Goal: Task Accomplishment & Management: Use online tool/utility

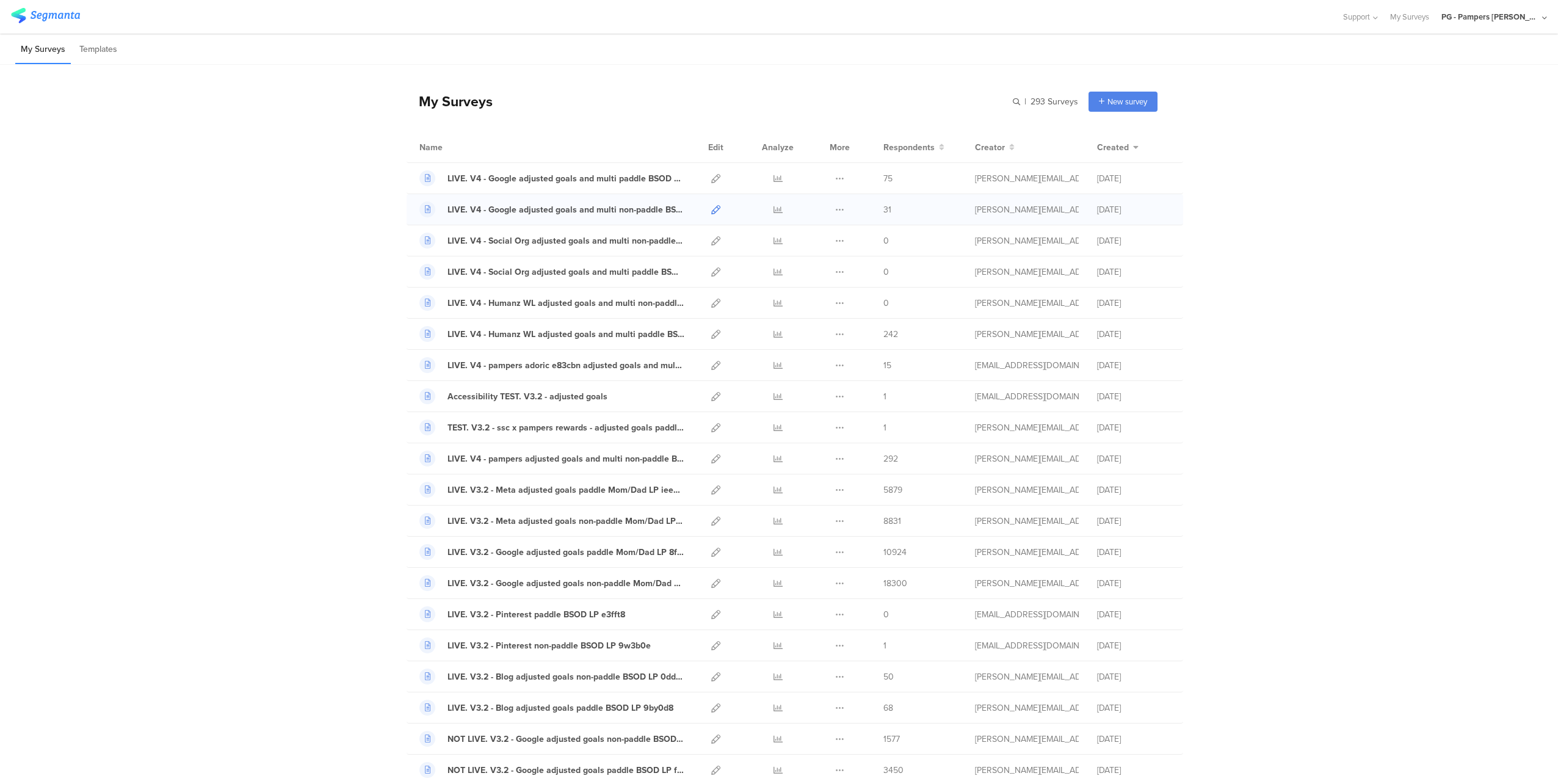
click at [713, 208] on icon at bounding box center [715, 209] width 9 height 9
click at [713, 239] on icon at bounding box center [715, 240] width 9 height 9
click at [711, 272] on icon at bounding box center [715, 271] width 9 height 9
click at [711, 306] on icon at bounding box center [715, 303] width 9 height 9
click at [711, 364] on icon at bounding box center [715, 365] width 9 height 9
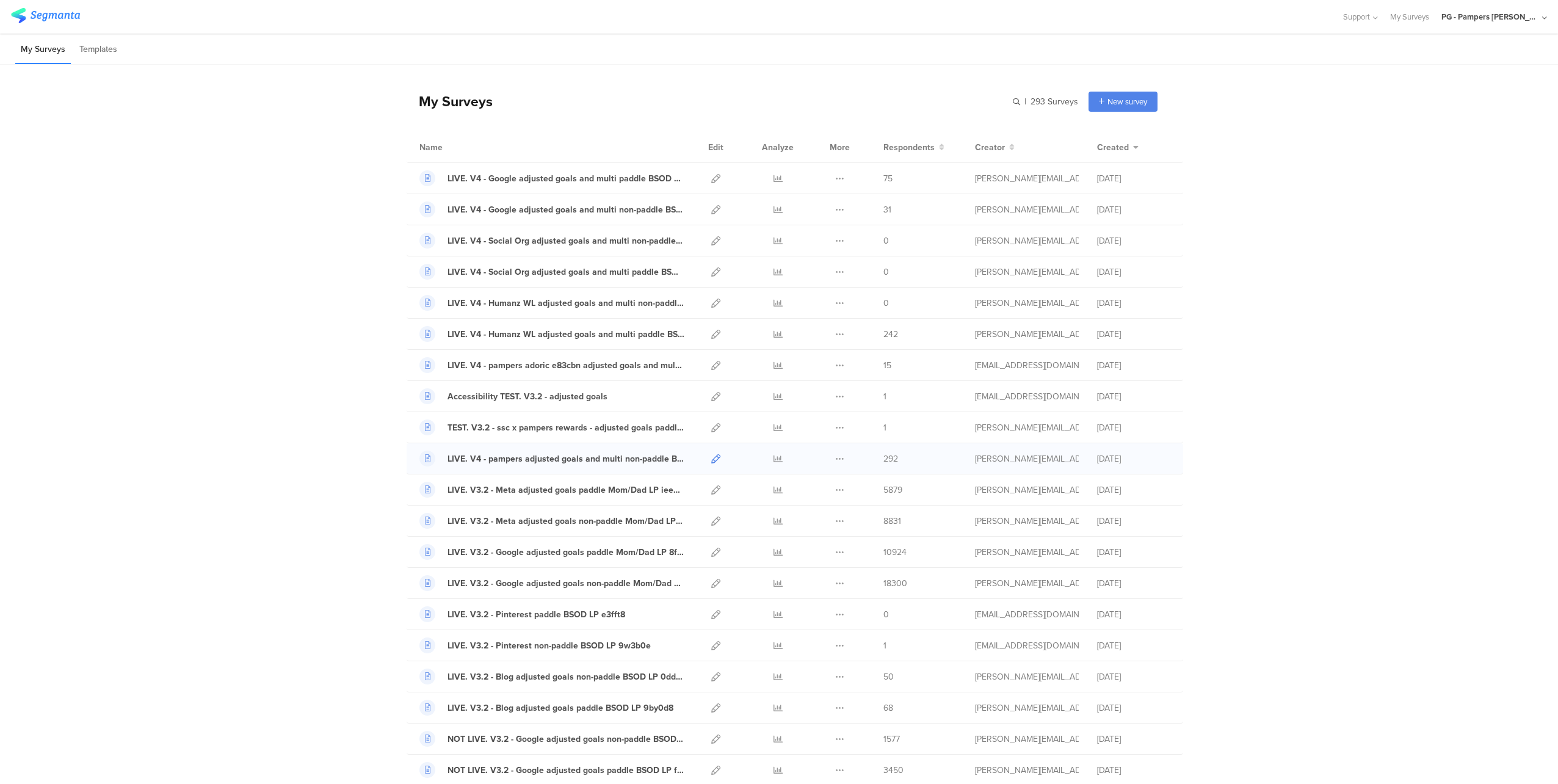
click at [713, 460] on icon at bounding box center [715, 458] width 9 height 9
click at [711, 365] on icon at bounding box center [715, 365] width 9 height 9
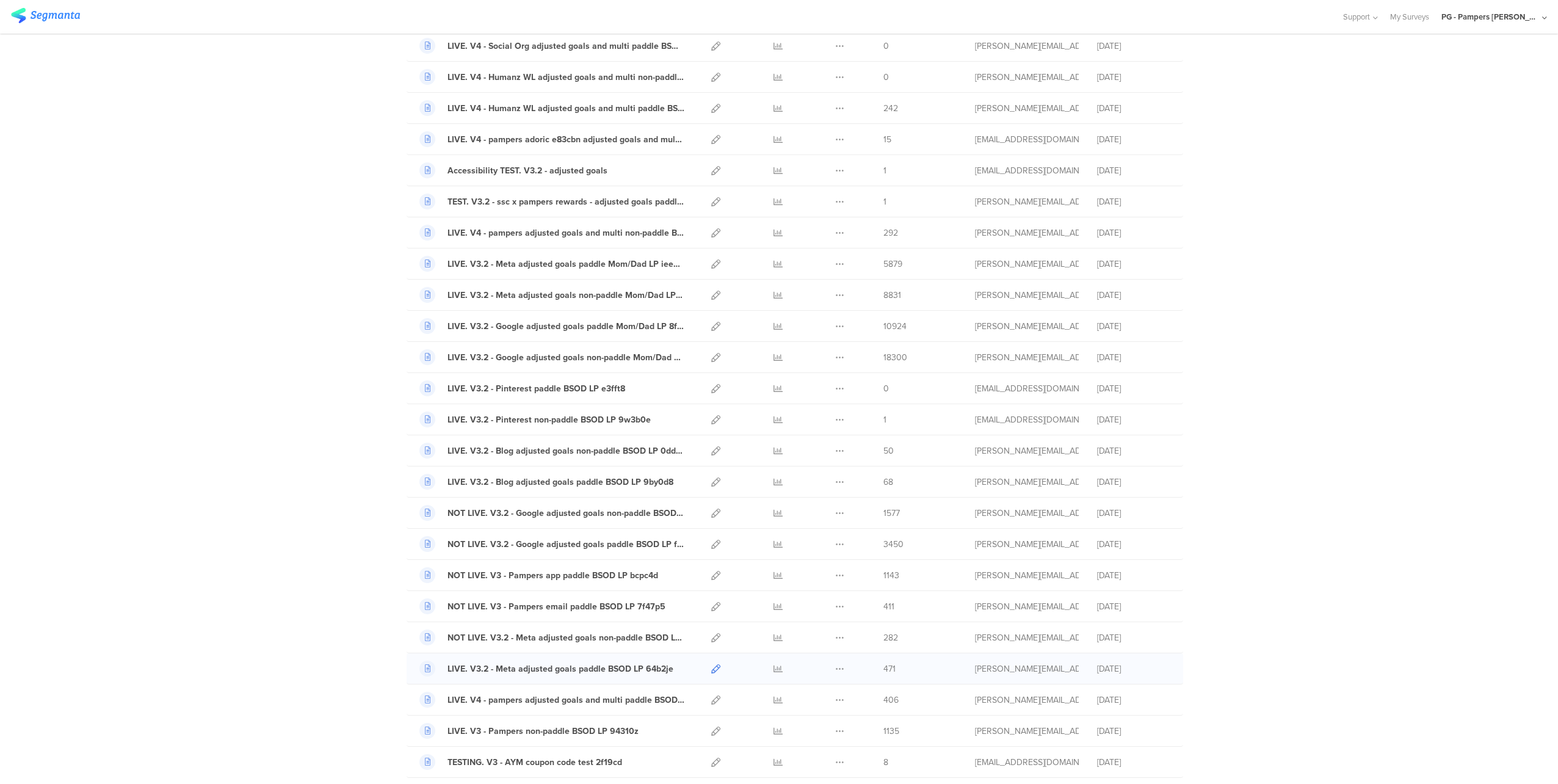
scroll to position [245, 0]
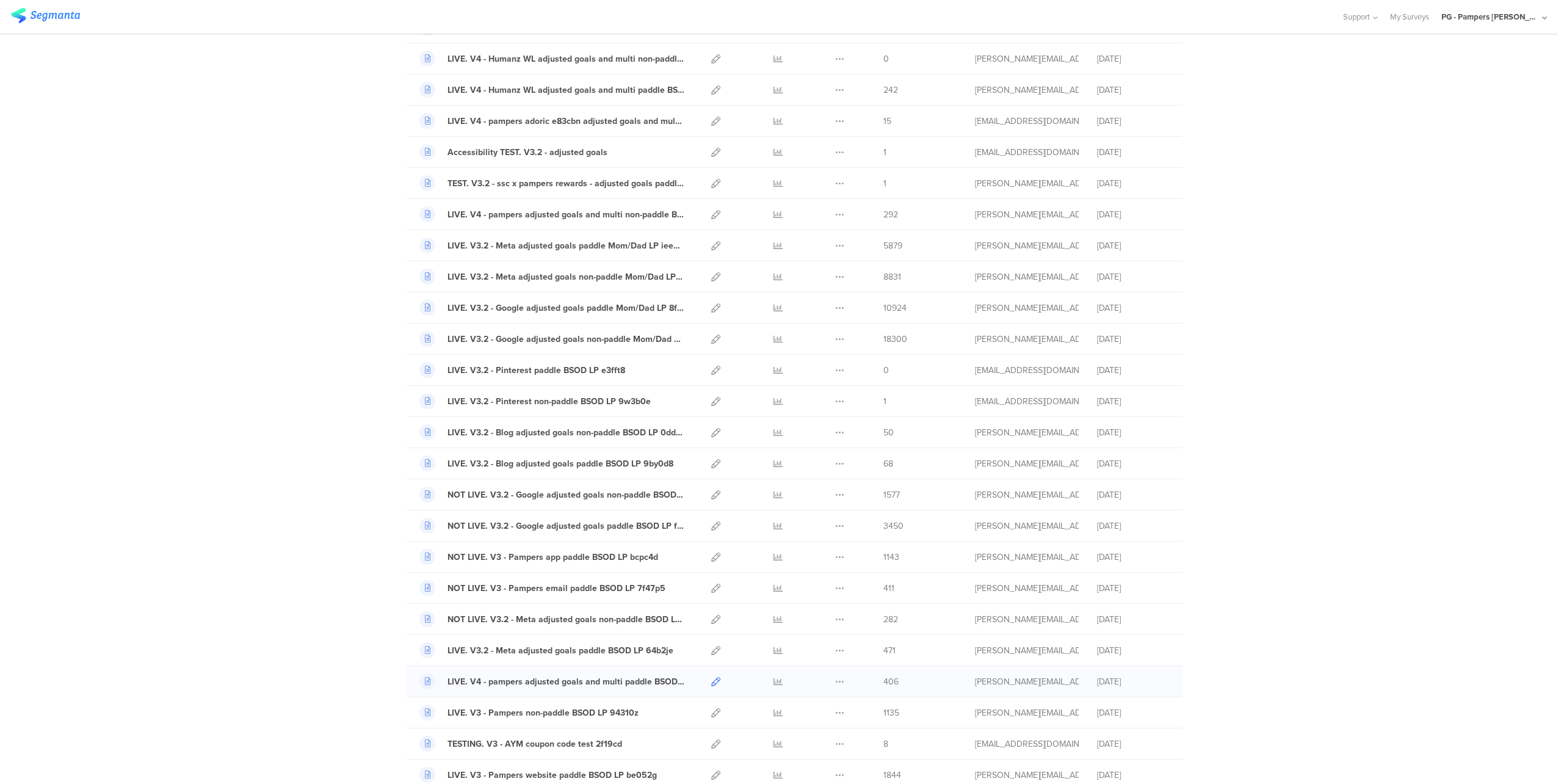
click at [711, 682] on icon at bounding box center [715, 681] width 9 height 9
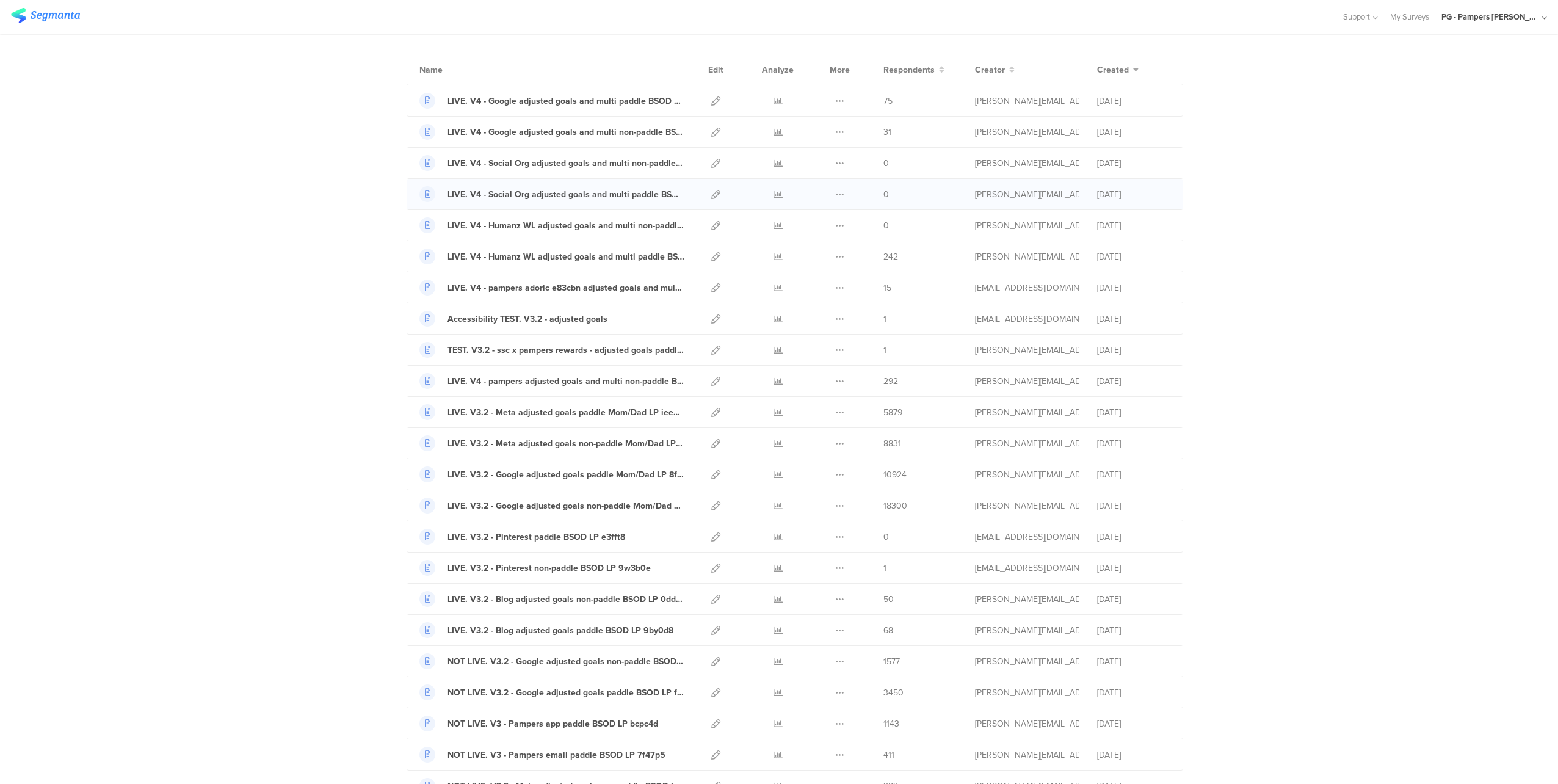
scroll to position [61, 0]
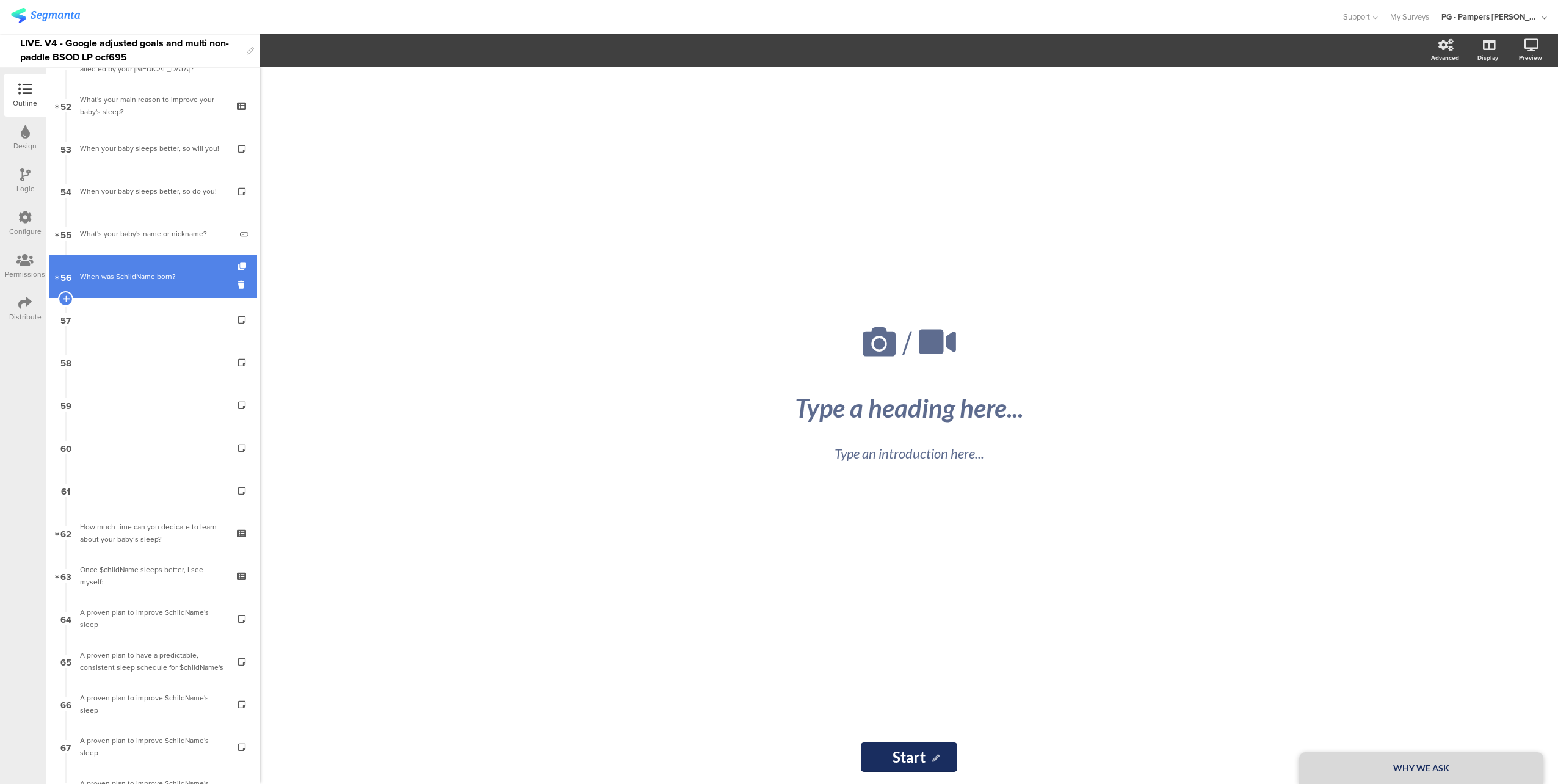
scroll to position [2168, 0]
click at [171, 286] on link "56 When was $childName born?" at bounding box center [153, 276] width 208 height 43
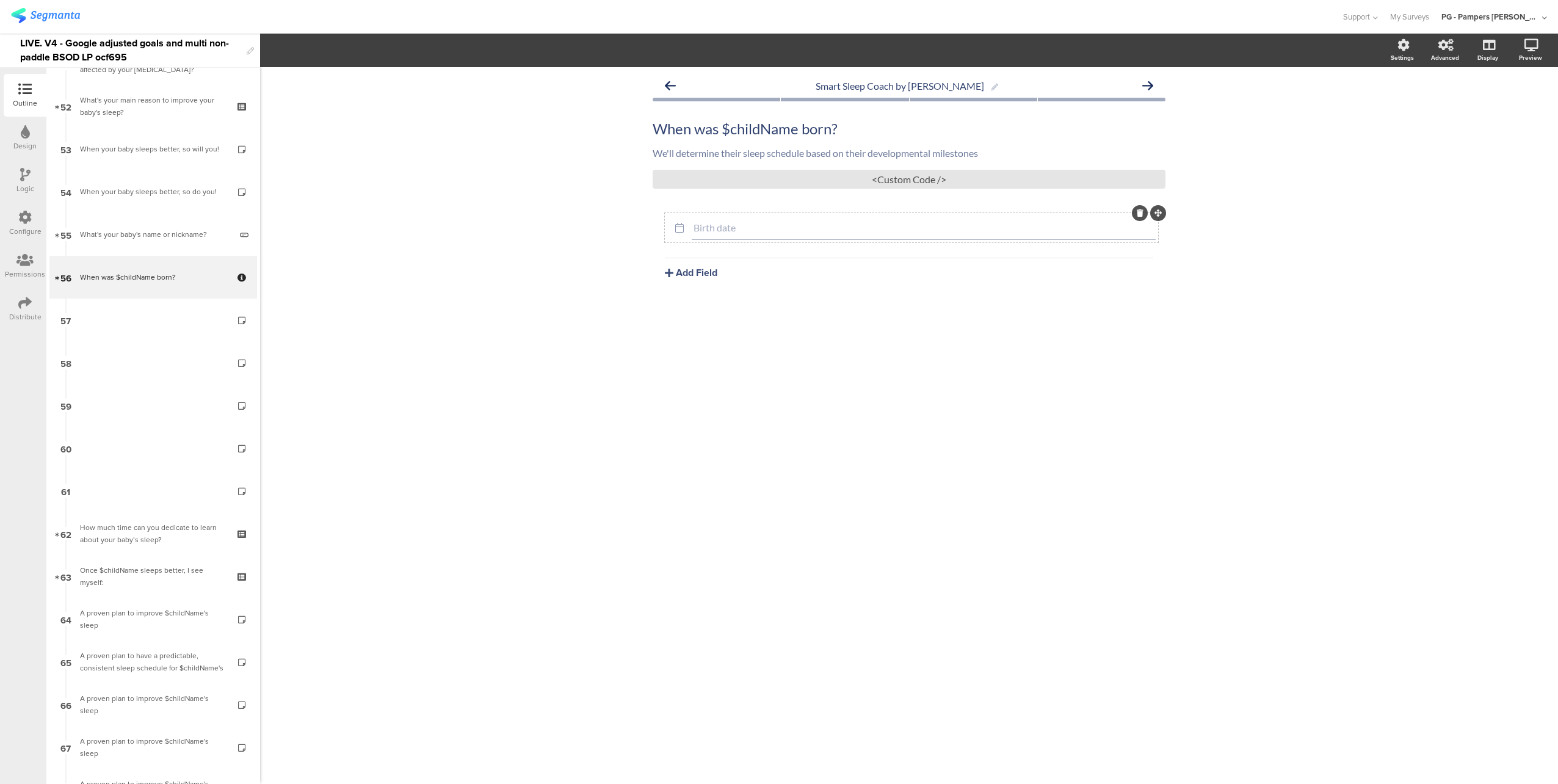
click at [803, 227] on input "Birth date" at bounding box center [924, 228] width 461 height 12
click at [443, 43] on button "Date range" at bounding box center [414, 50] width 65 height 26
click at [340, 52] on span "Field options" at bounding box center [323, 50] width 56 height 14
click at [407, 81] on span at bounding box center [402, 82] width 18 height 10
click at [513, 150] on div "Smart Sleep Coach by Pampers When was $childName born? When was $childName born…" at bounding box center [908, 425] width 1297 height 717
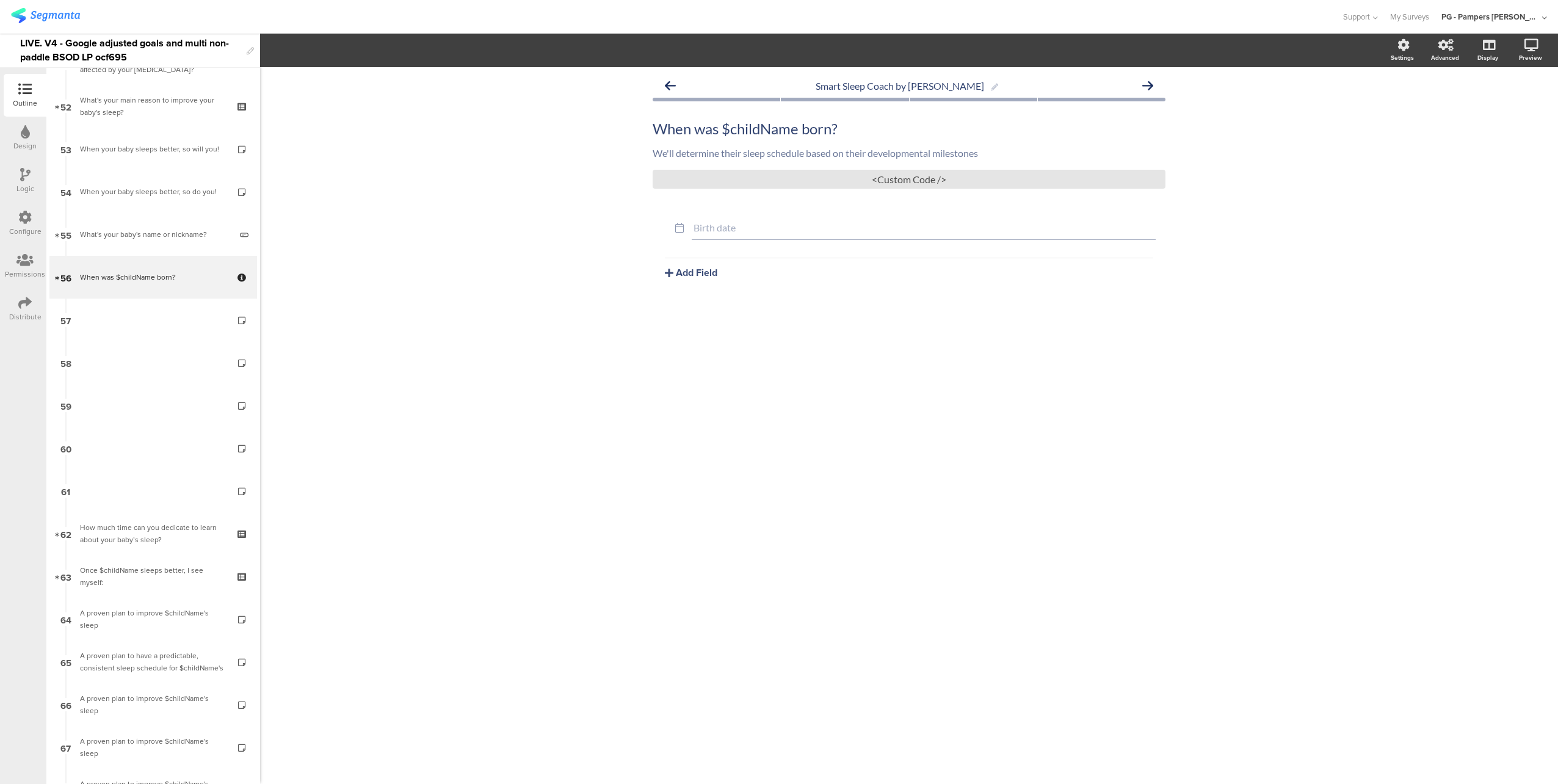
click at [1313, 216] on div "Smart Sleep Coach by Pampers When was $childName born? When was $childName born…" at bounding box center [908, 425] width 1297 height 717
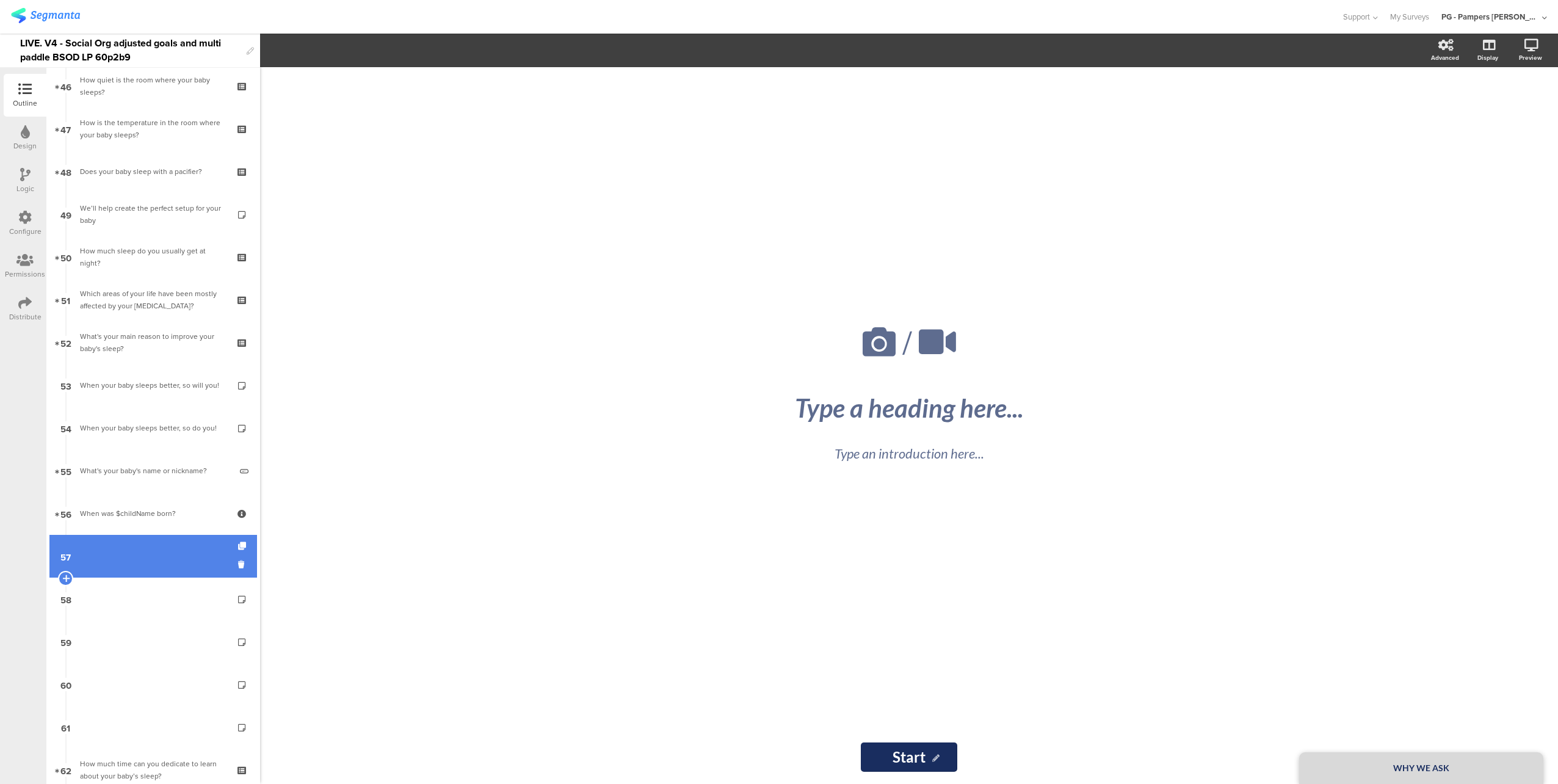
scroll to position [1953, 0]
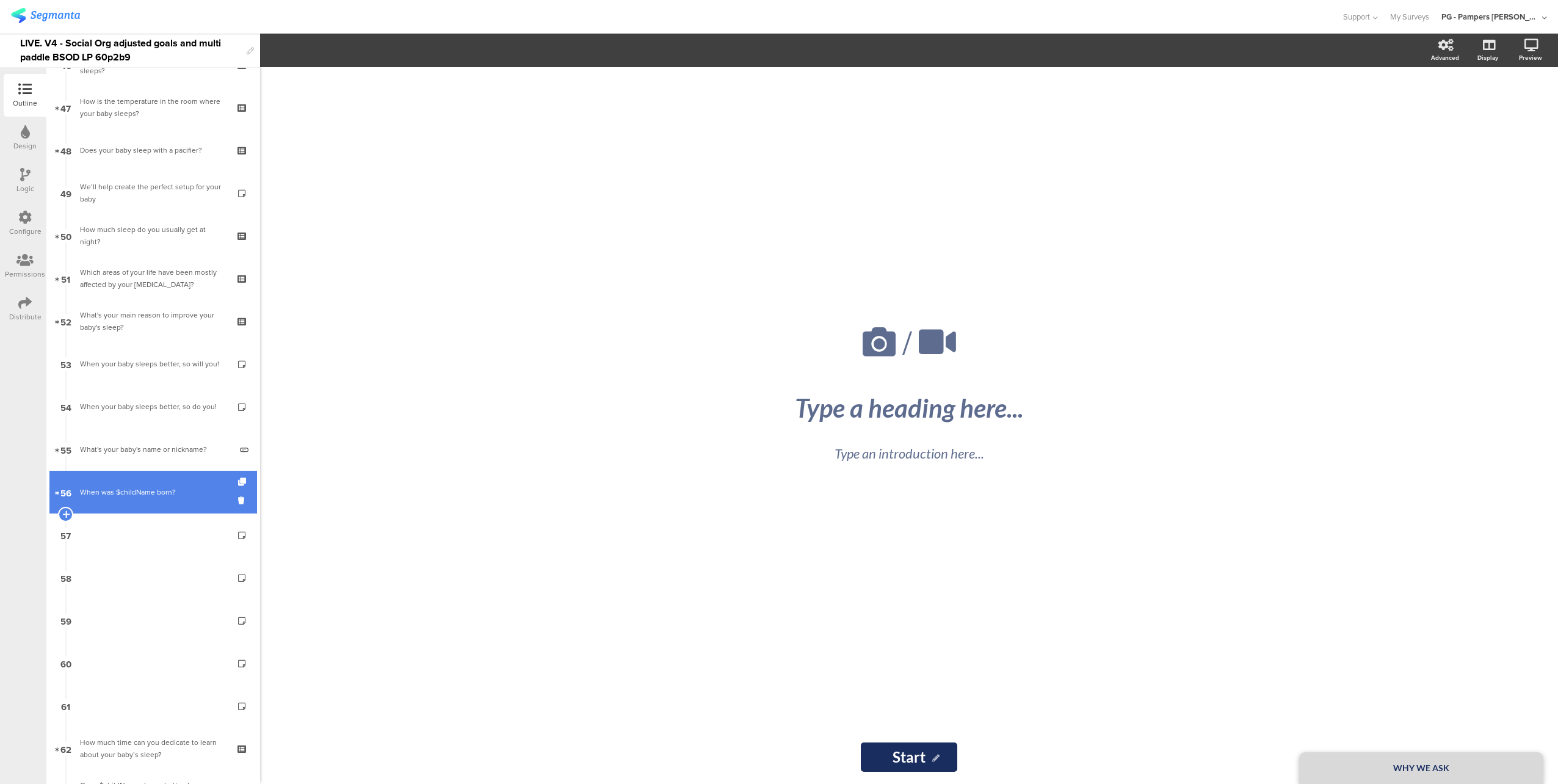
click at [149, 489] on div "When was $childName born?" at bounding box center [153, 492] width 146 height 13
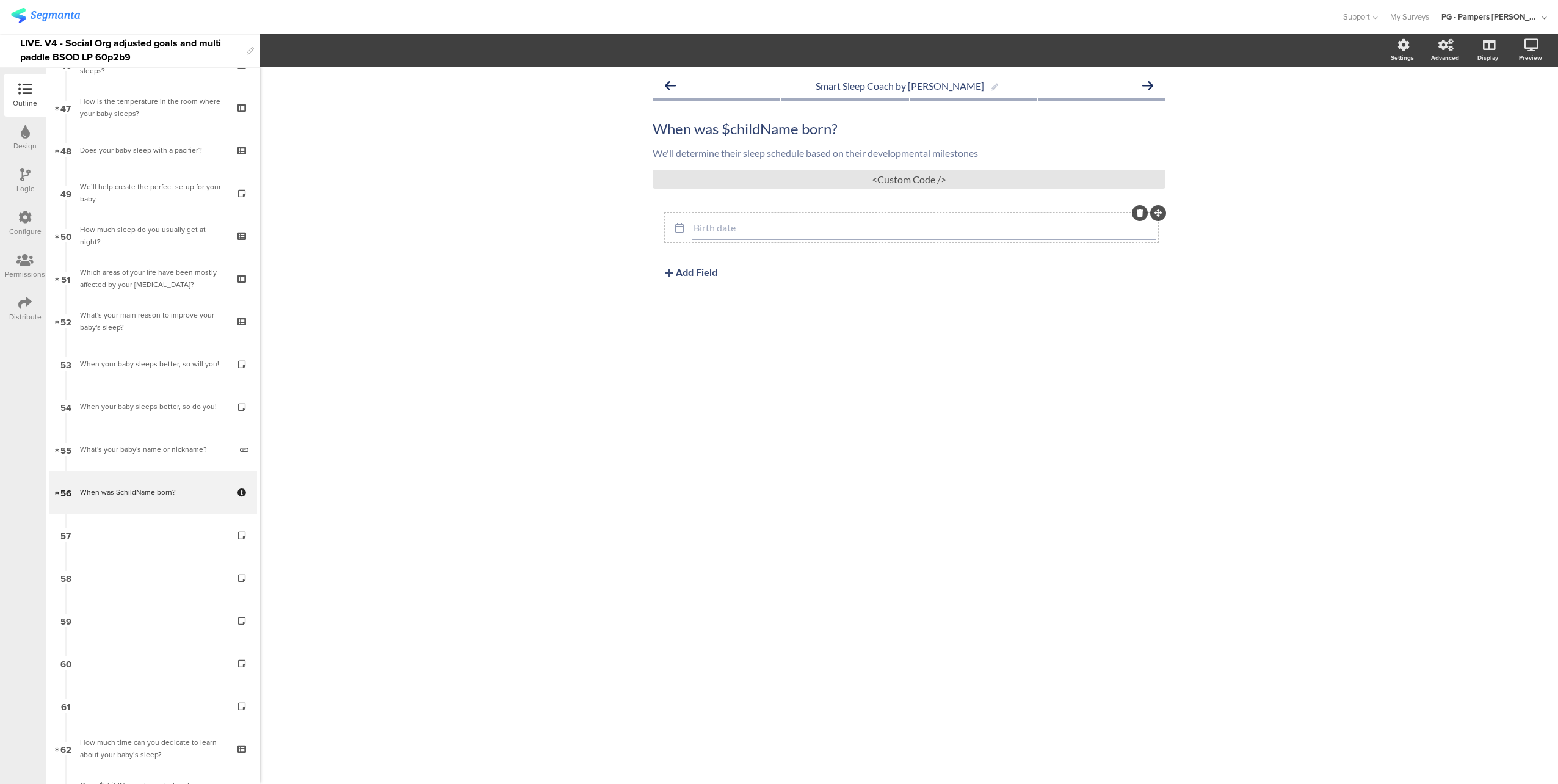
click at [780, 231] on input "Birth date" at bounding box center [924, 228] width 461 height 12
click at [416, 59] on button "Date range" at bounding box center [414, 50] width 65 height 26
click at [327, 52] on span "Field options" at bounding box center [323, 50] width 56 height 14
click at [400, 82] on span at bounding box center [402, 82] width 18 height 10
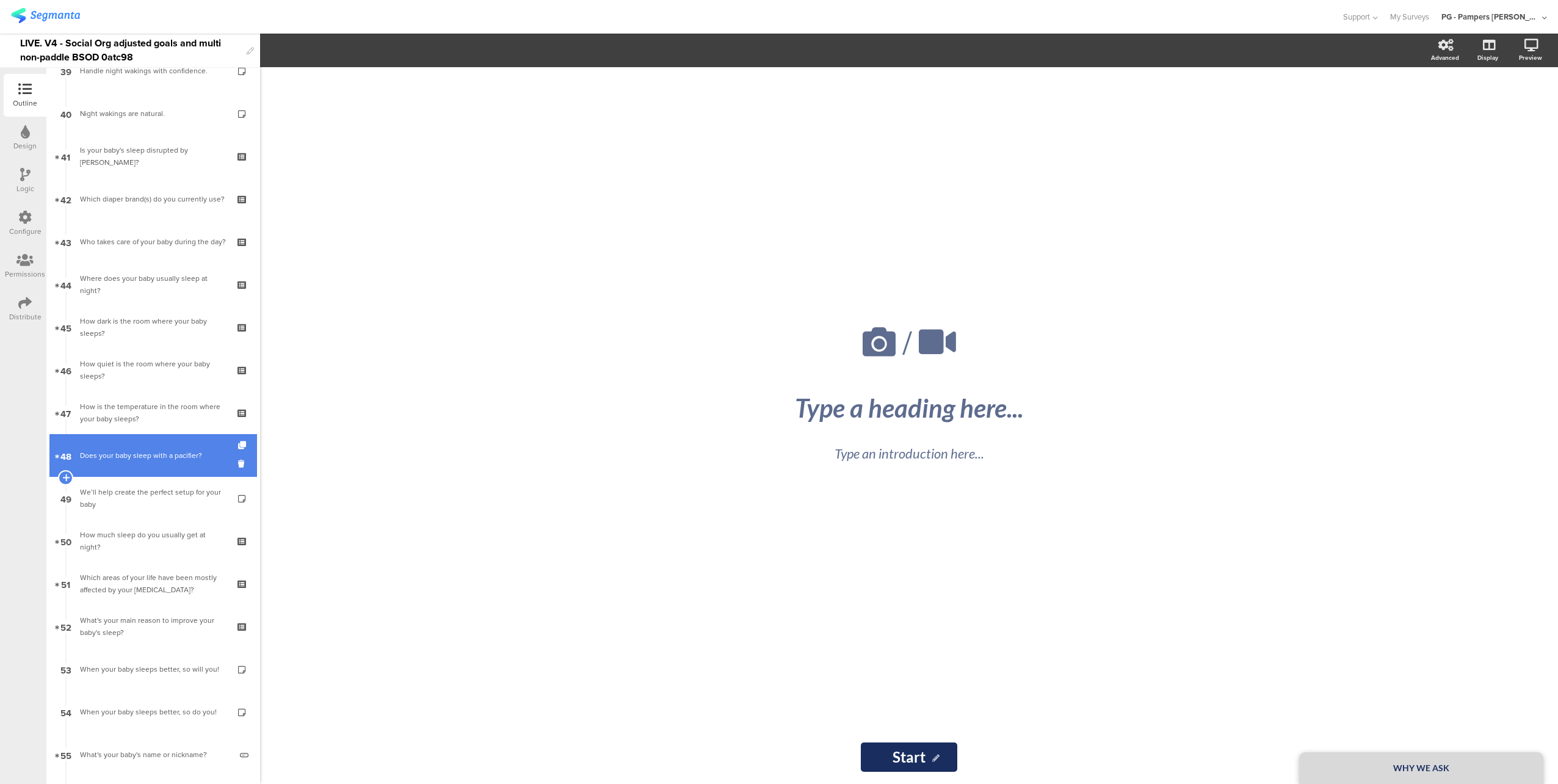
scroll to position [1953, 0]
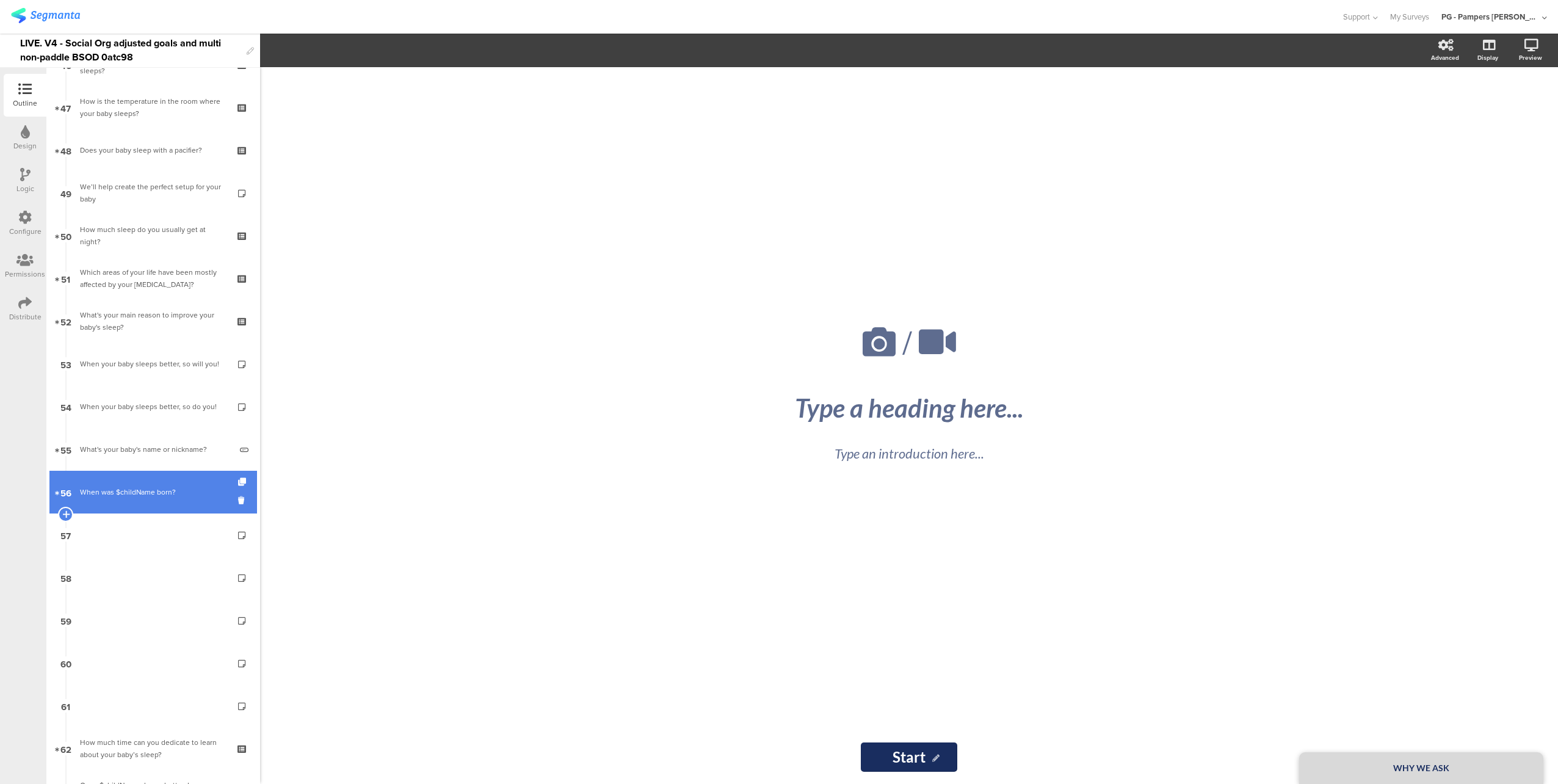
click at [158, 490] on div "When was $childName born?" at bounding box center [153, 492] width 146 height 13
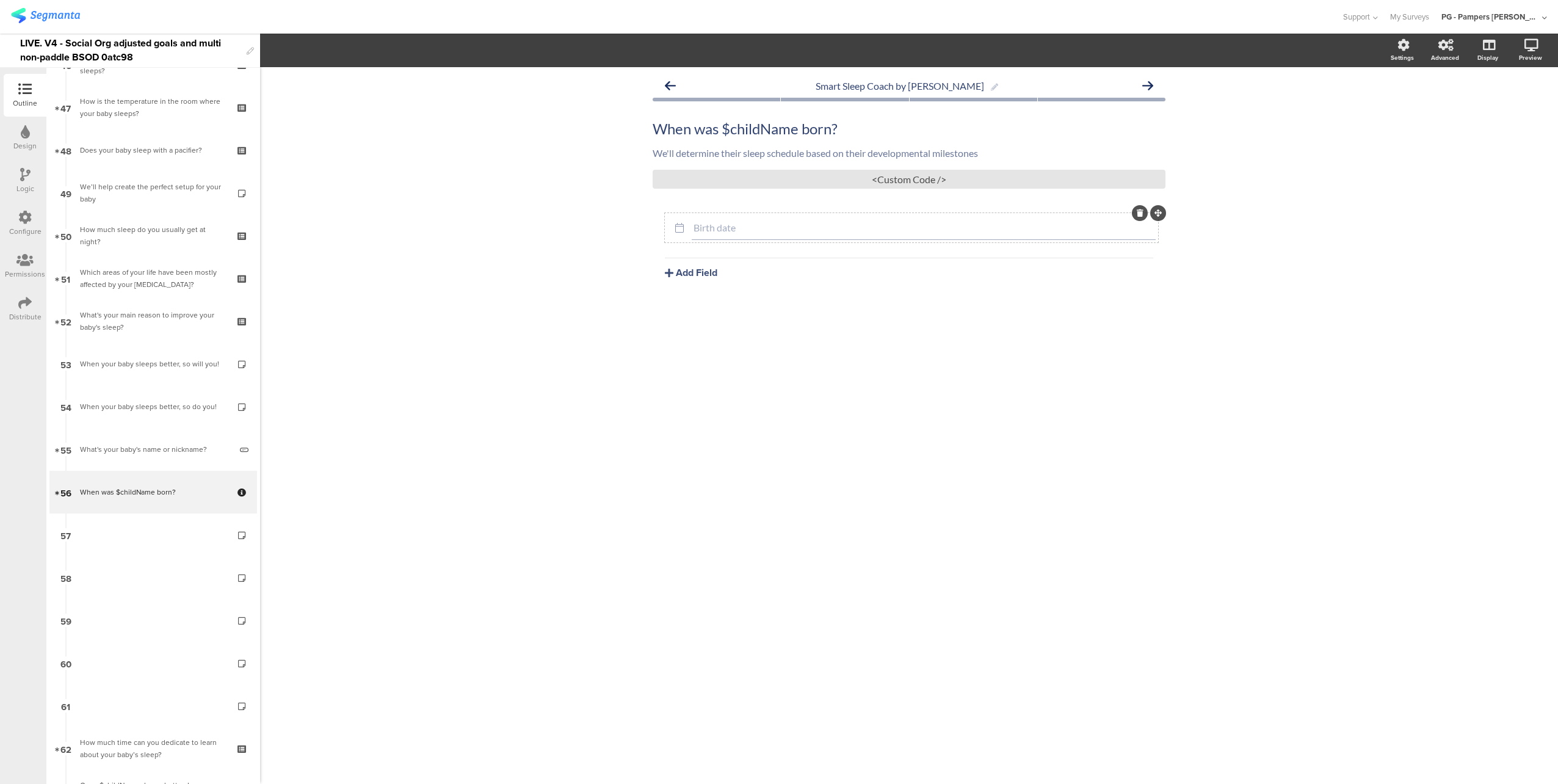
click at [733, 229] on input "Birth date" at bounding box center [924, 228] width 461 height 12
click at [346, 50] on span "Field options" at bounding box center [323, 50] width 56 height 14
click at [401, 83] on span at bounding box center [402, 82] width 18 height 10
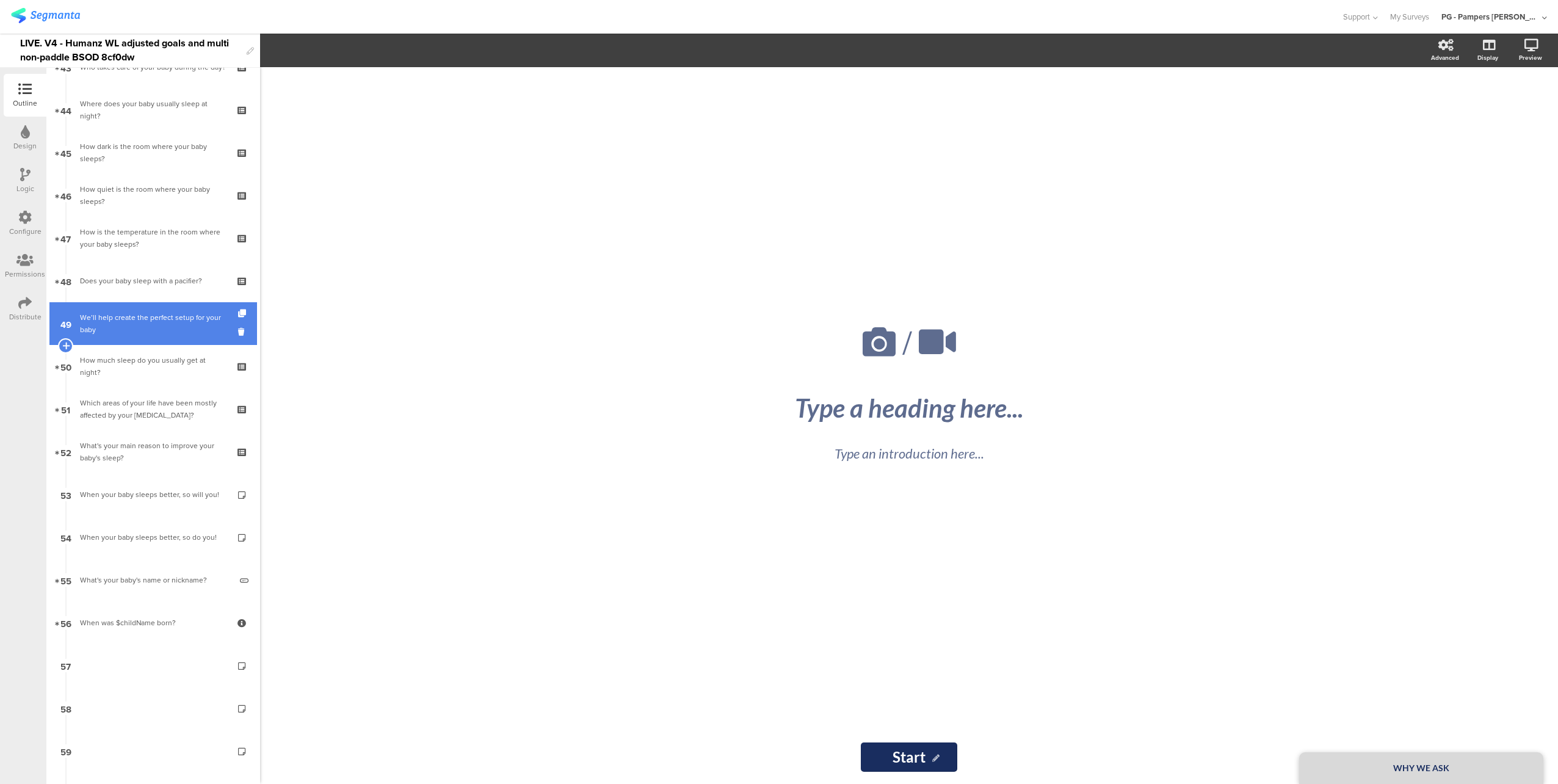
scroll to position [2075, 0]
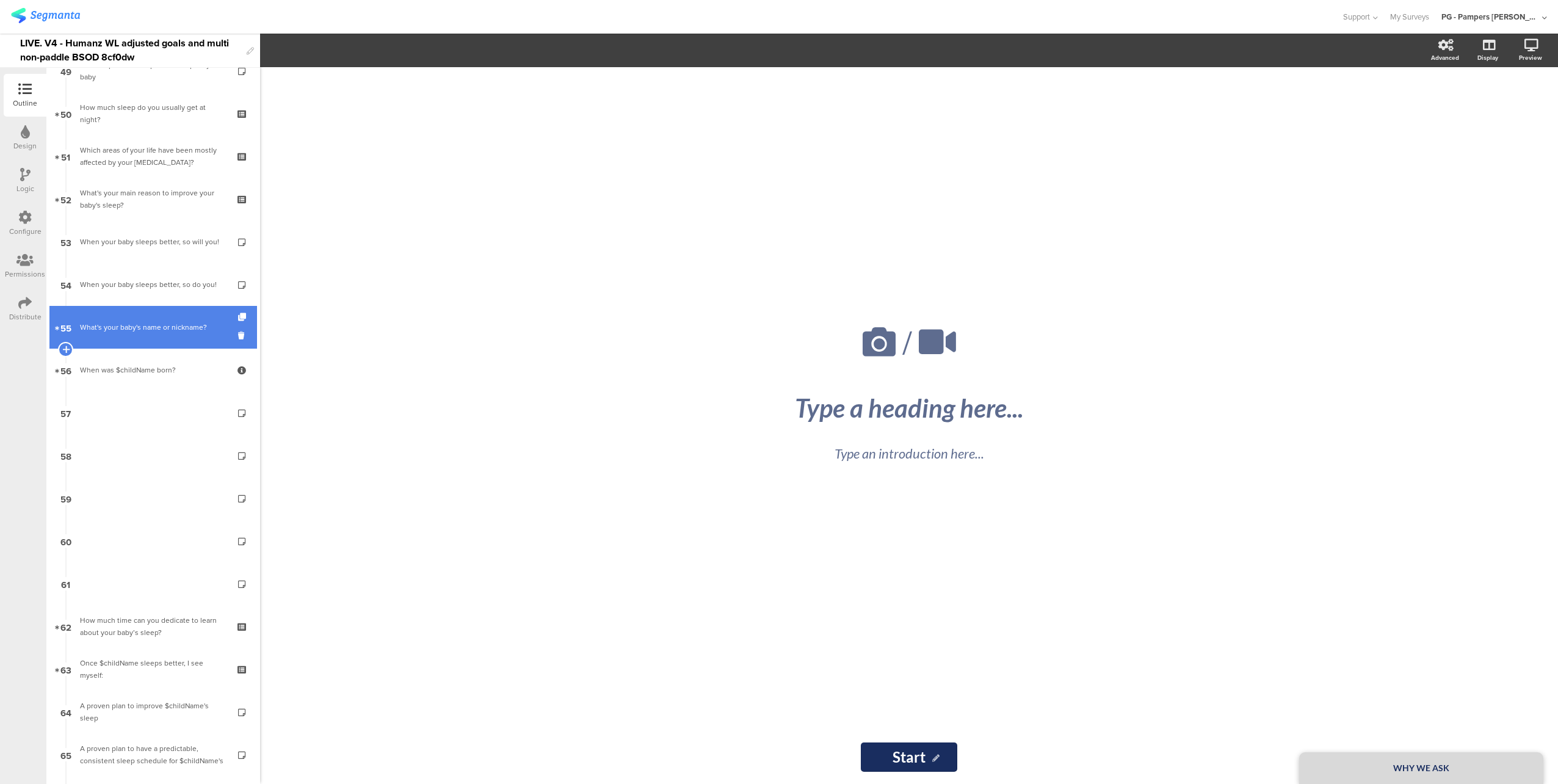
click at [148, 340] on link "55 What's your baby's name or nickname?​" at bounding box center [153, 327] width 208 height 43
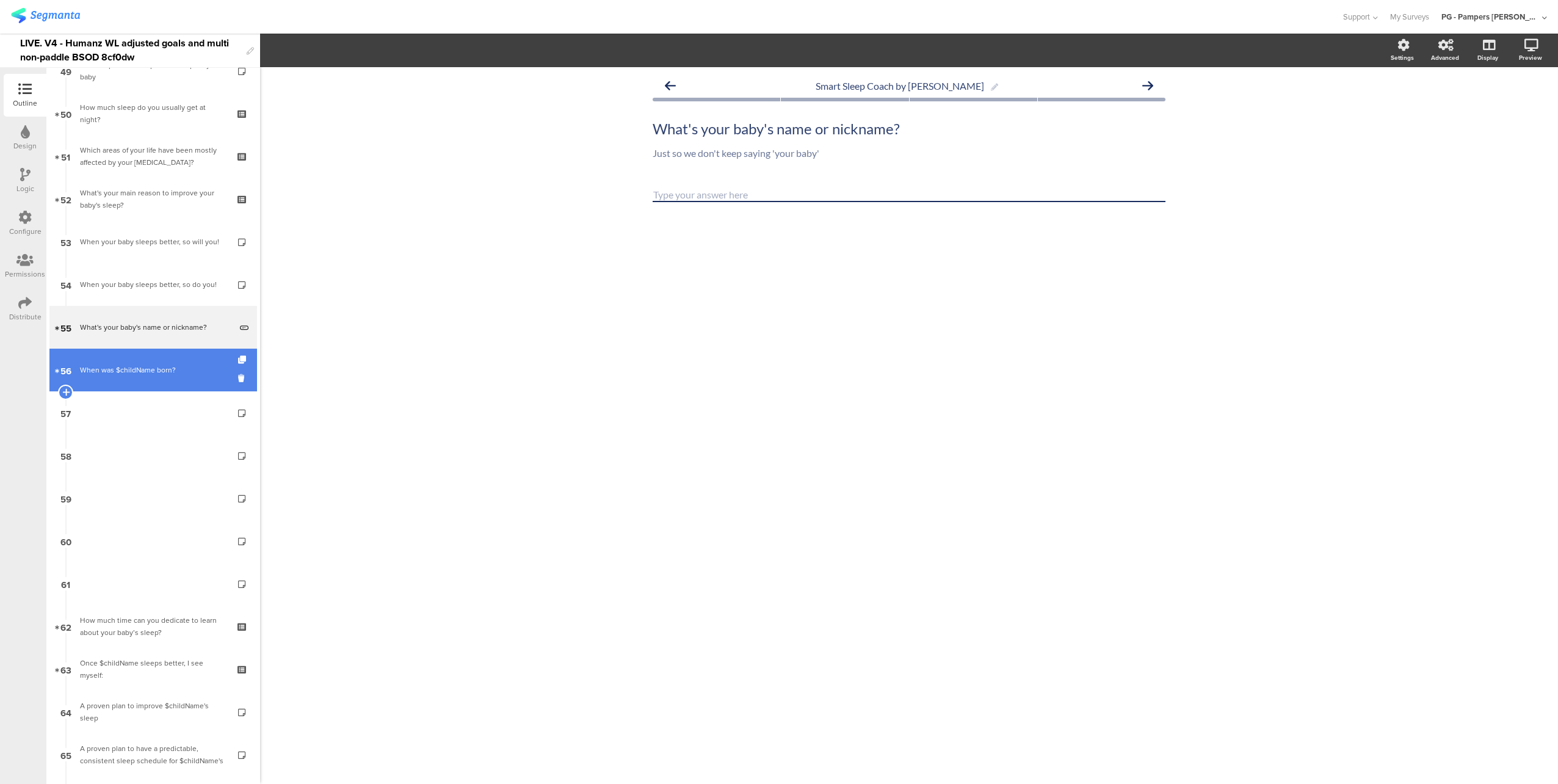
click at [151, 362] on link "56 When was $childName born?" at bounding box center [153, 370] width 208 height 43
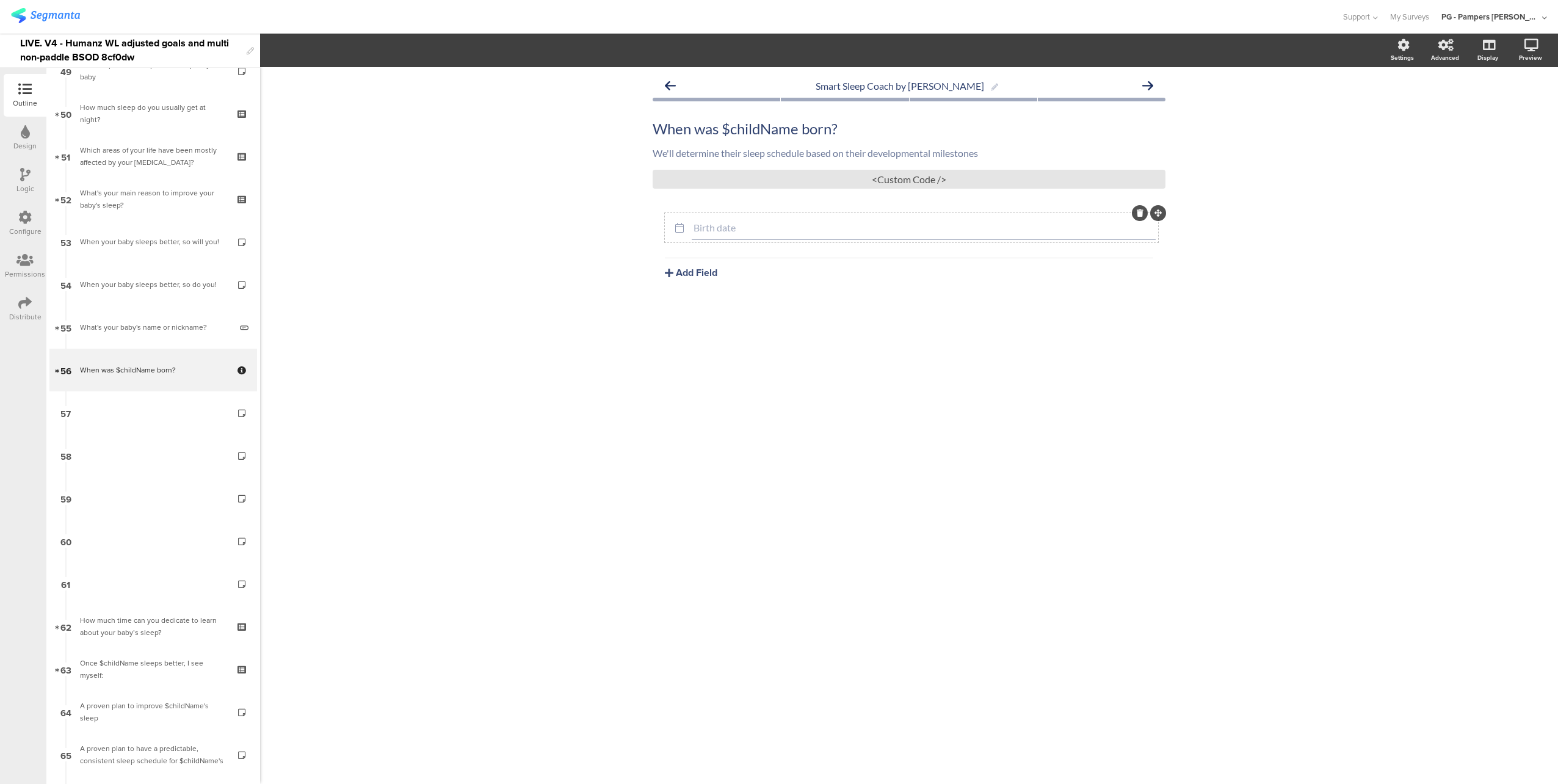
click at [771, 226] on input "Birth date" at bounding box center [924, 228] width 461 height 12
click at [413, 50] on span "Date range" at bounding box center [408, 50] width 49 height 14
click at [355, 50] on icon "button" at bounding box center [360, 50] width 13 height 10
click at [404, 80] on span at bounding box center [402, 82] width 18 height 10
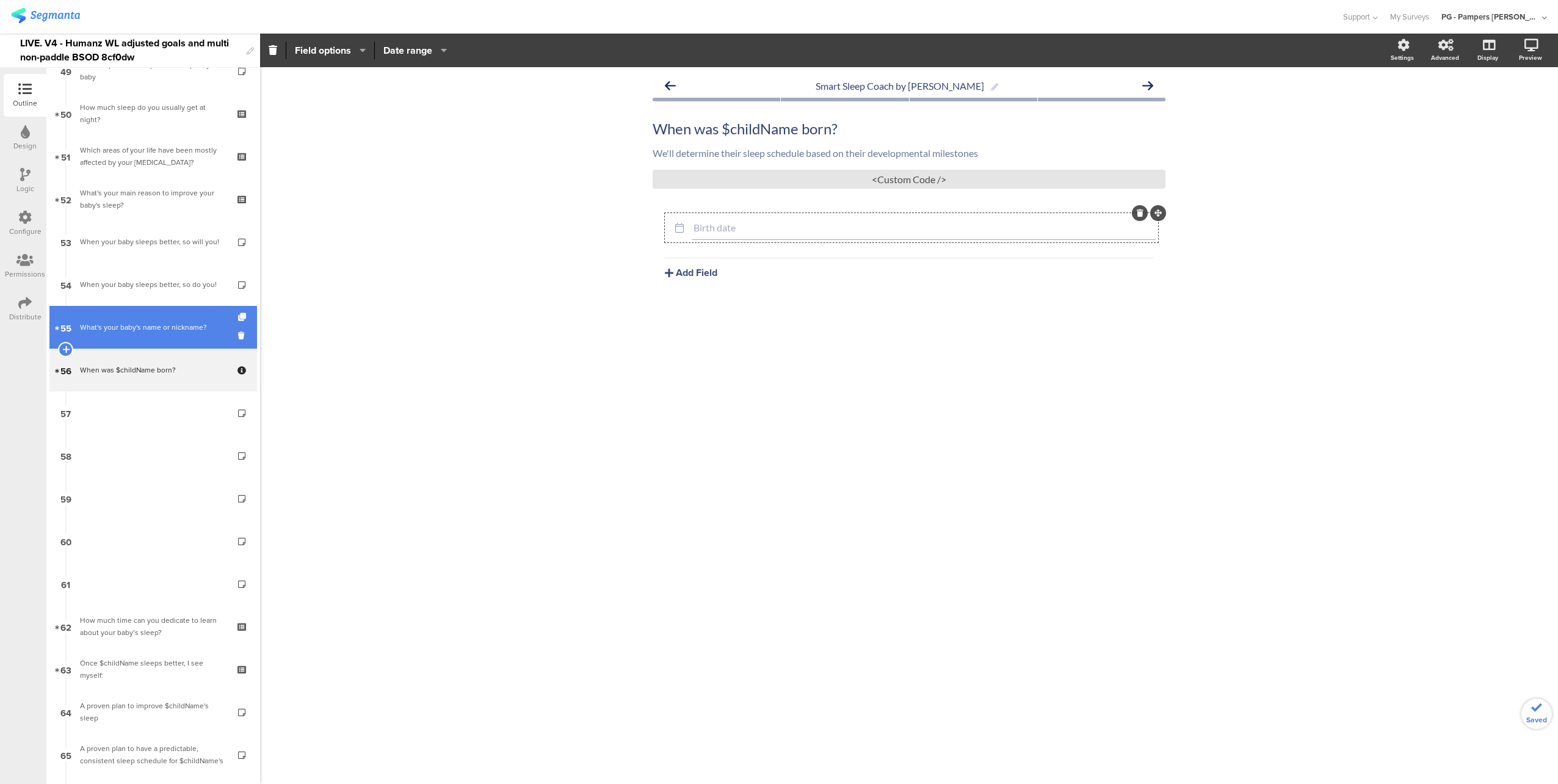
click at [174, 322] on div "What's your baby's name or nickname?​" at bounding box center [155, 327] width 150 height 13
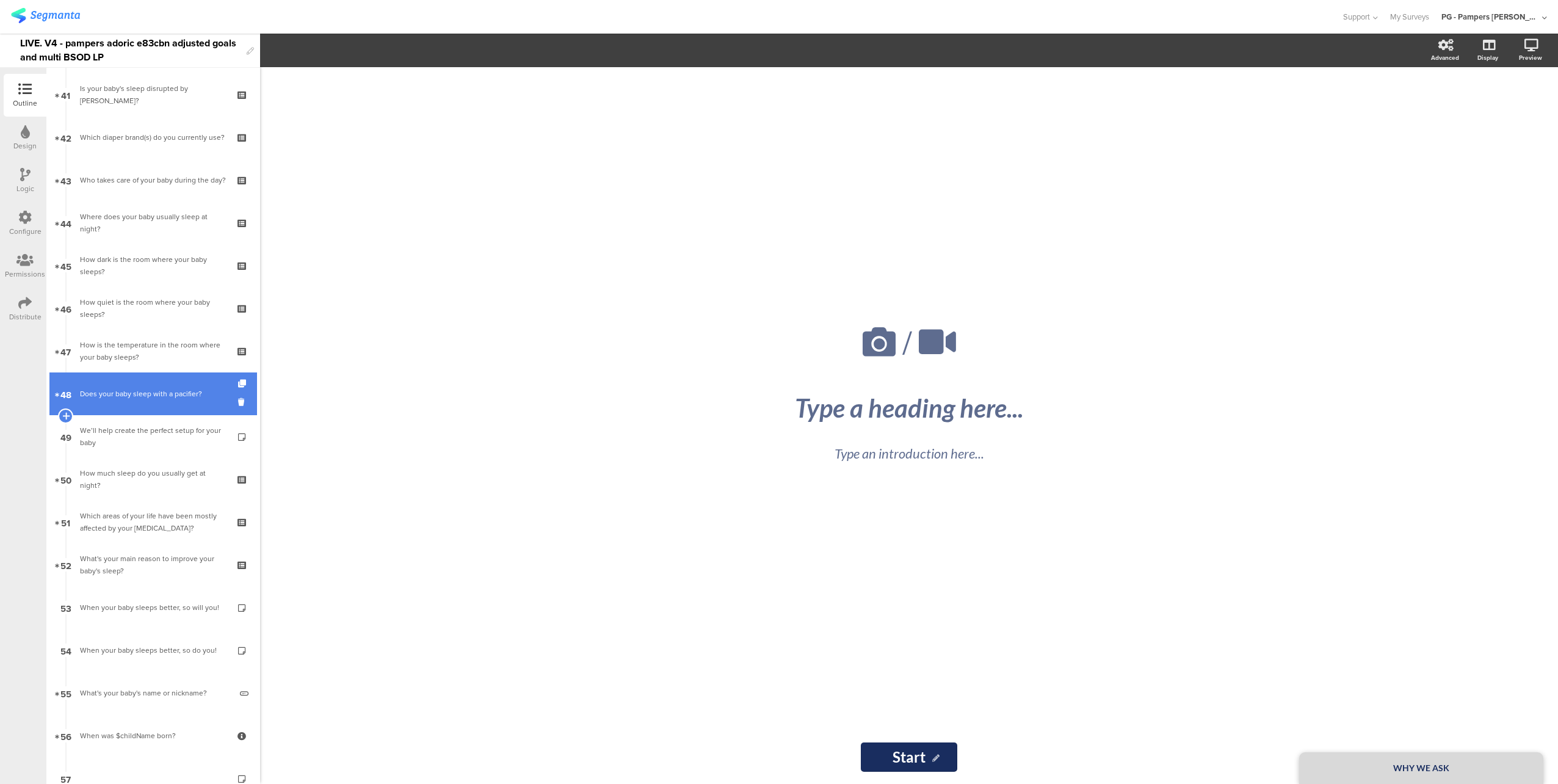
scroll to position [1892, 0]
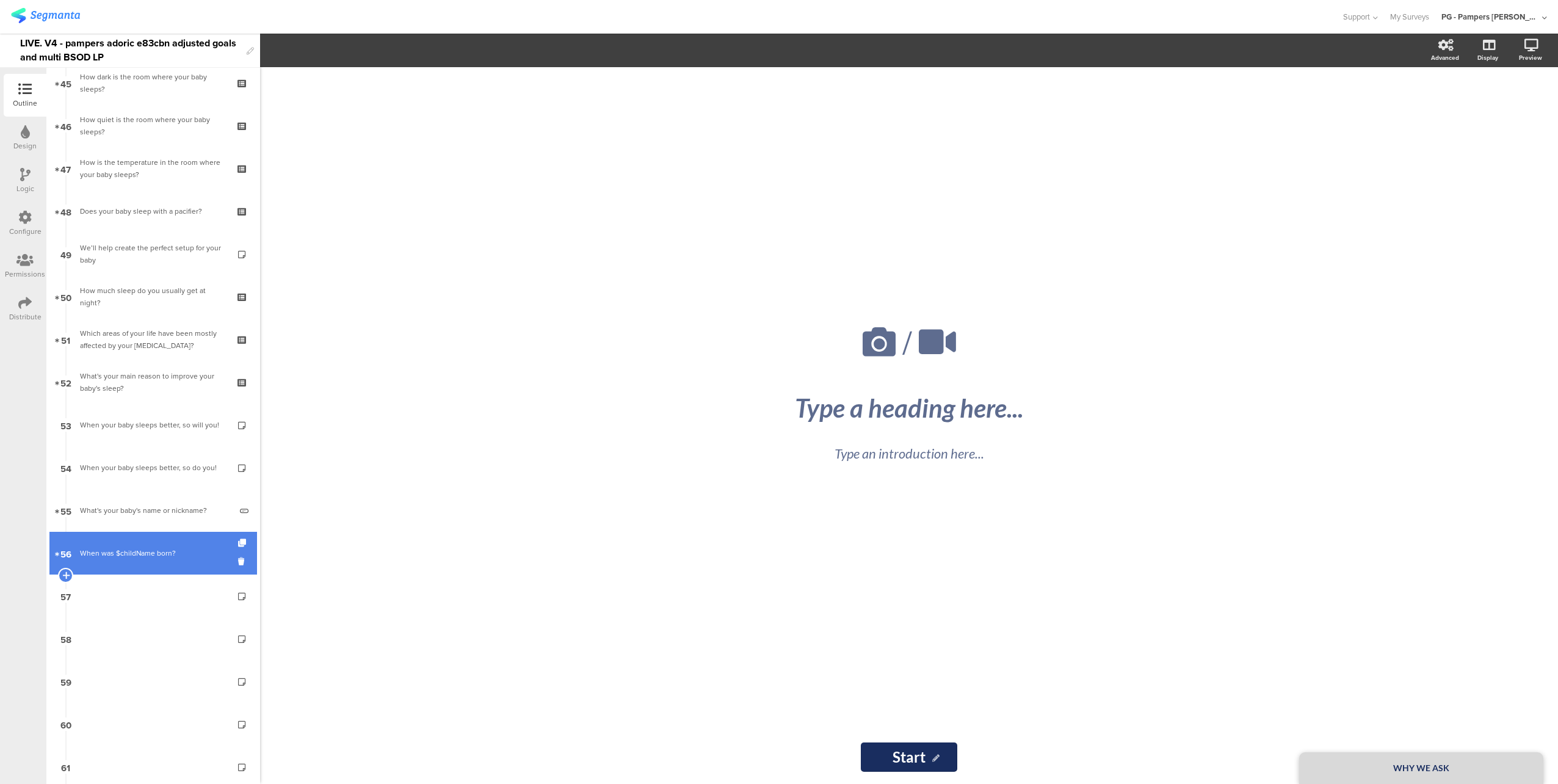
click at [155, 541] on link "56 When was $childName born?" at bounding box center [153, 553] width 208 height 43
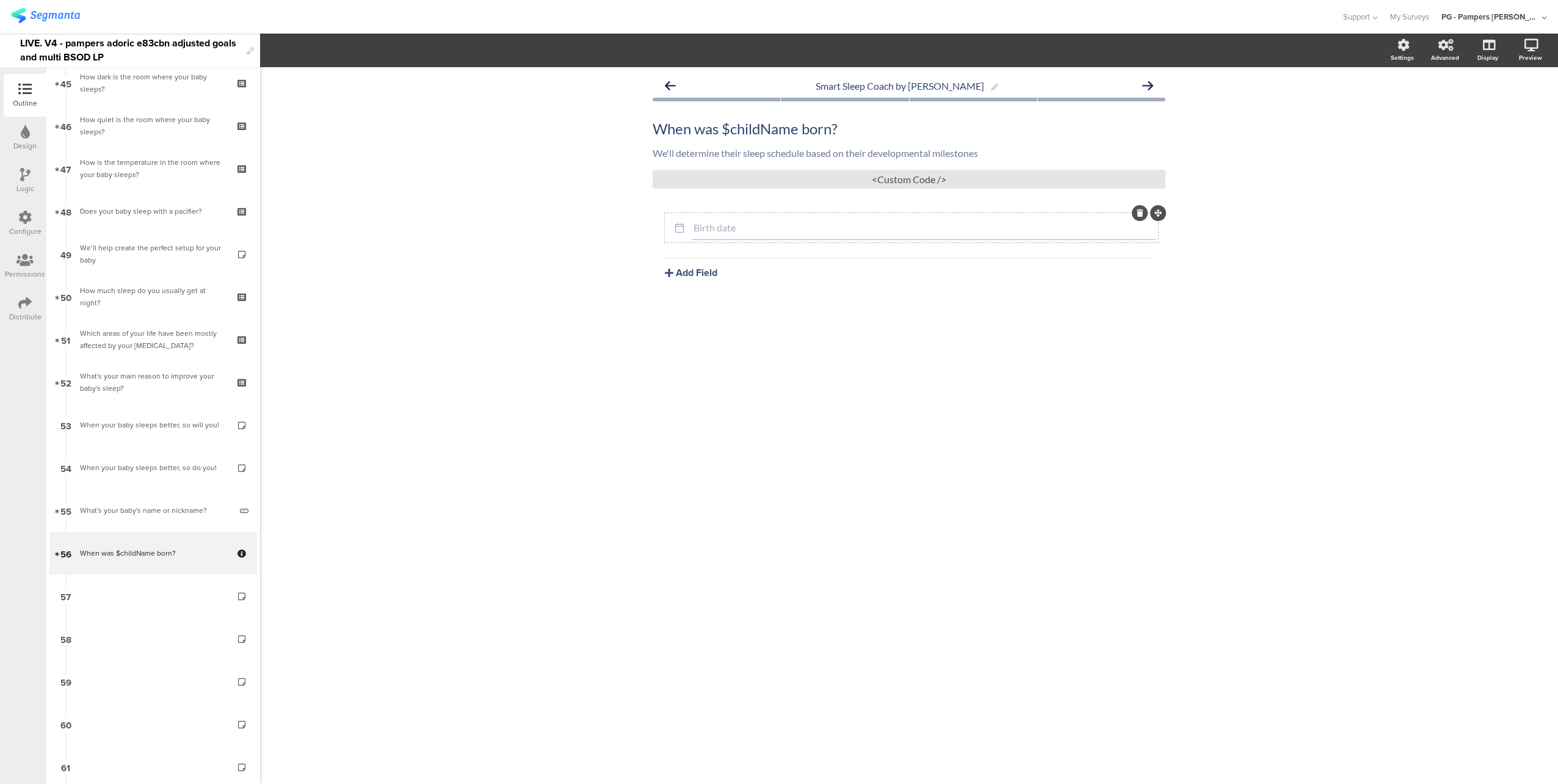
click at [765, 222] on input "Birth date" at bounding box center [924, 228] width 461 height 12
click at [425, 59] on section "Required Field options Unlimited Relative Absolute To learn more about how to u…" at bounding box center [908, 50] width 1297 height 34
click at [776, 229] on input "Birth date" at bounding box center [924, 228] width 461 height 12
click at [331, 48] on span "Field options" at bounding box center [323, 50] width 56 height 14
click at [400, 84] on span at bounding box center [402, 82] width 18 height 10
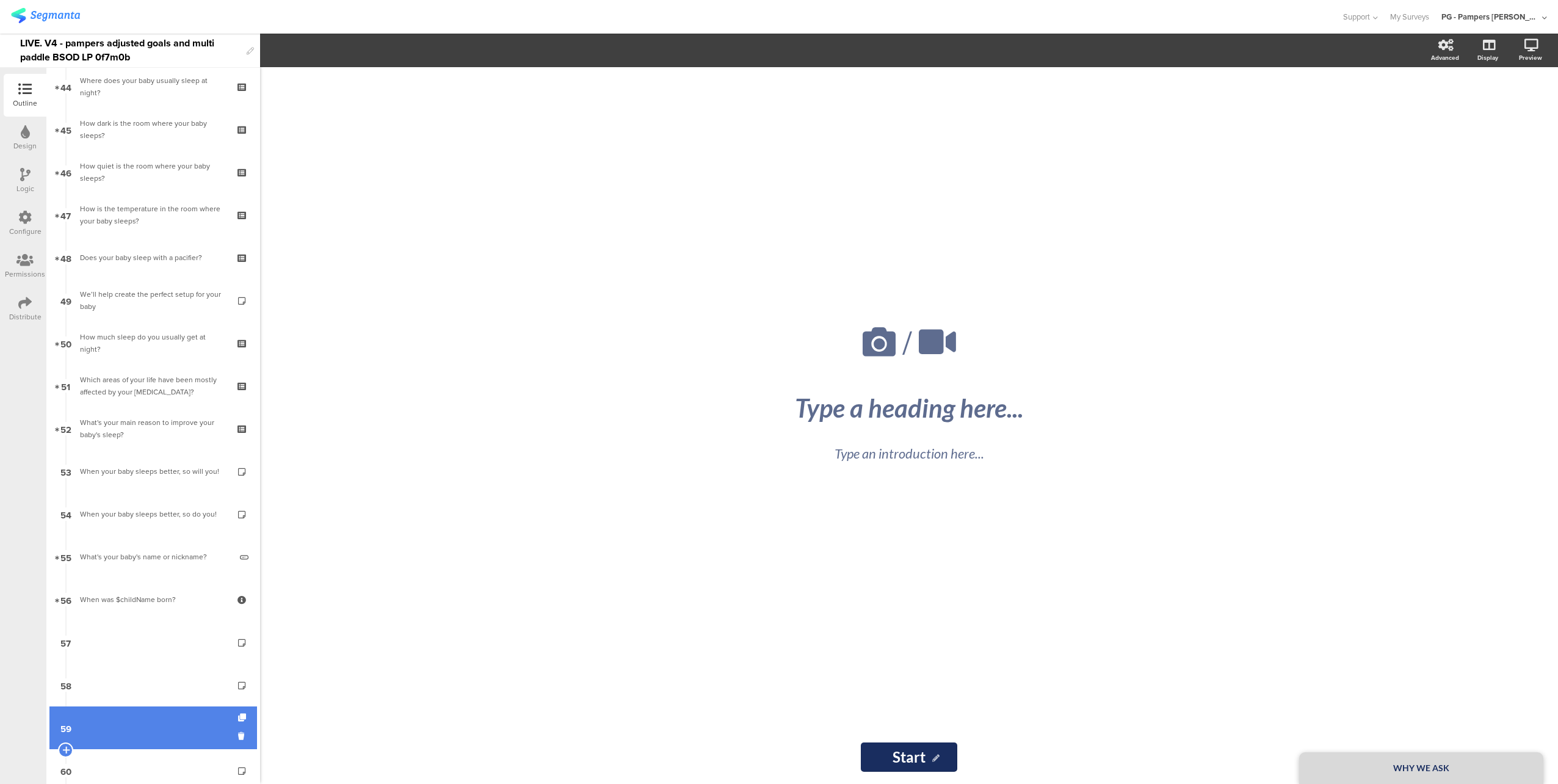
scroll to position [1953, 0]
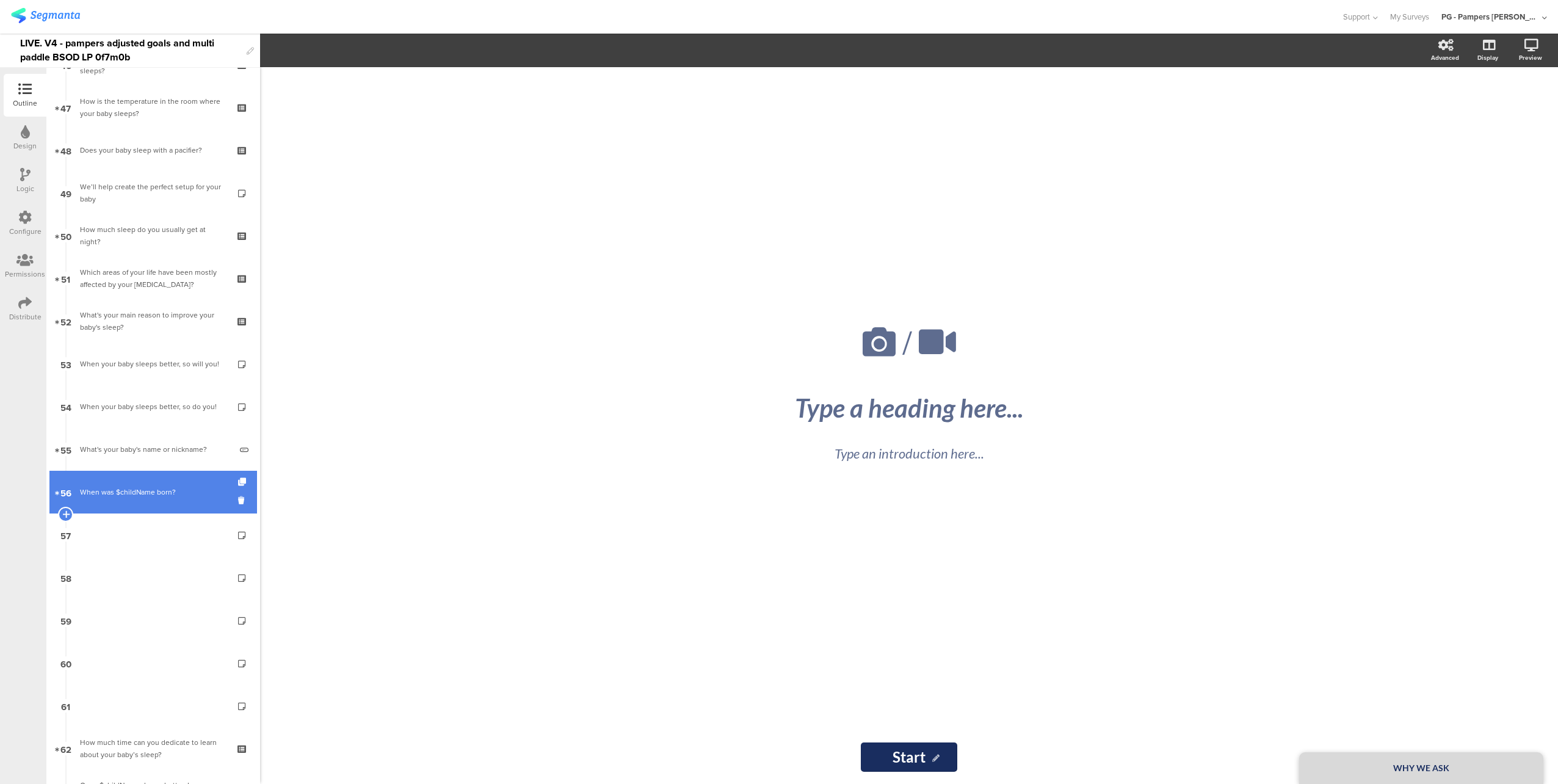
click at [160, 494] on div "When was $childName born?" at bounding box center [153, 492] width 146 height 13
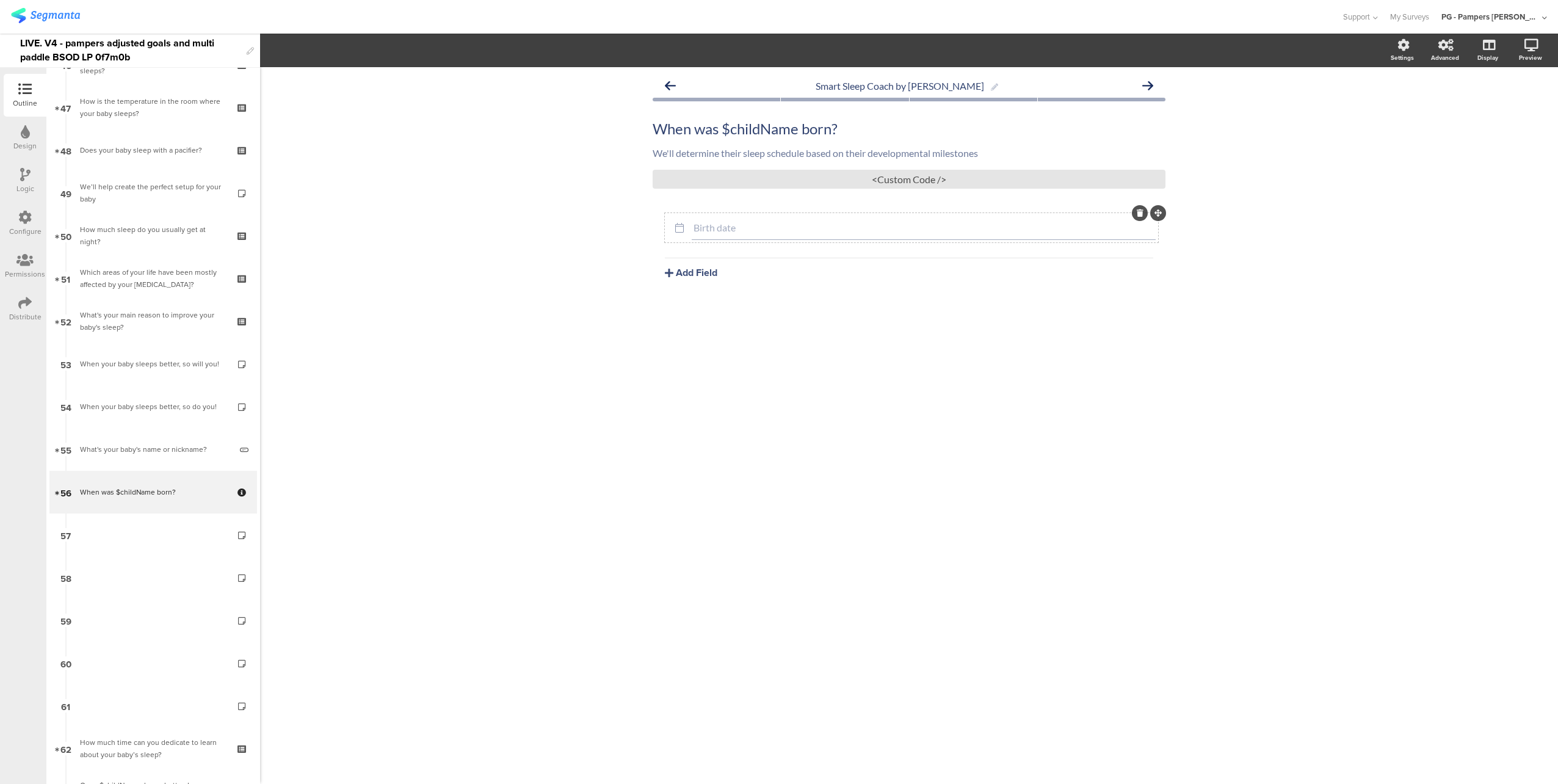
click at [776, 229] on input "Birth date" at bounding box center [924, 228] width 461 height 12
click at [425, 55] on span "Date range" at bounding box center [408, 50] width 49 height 14
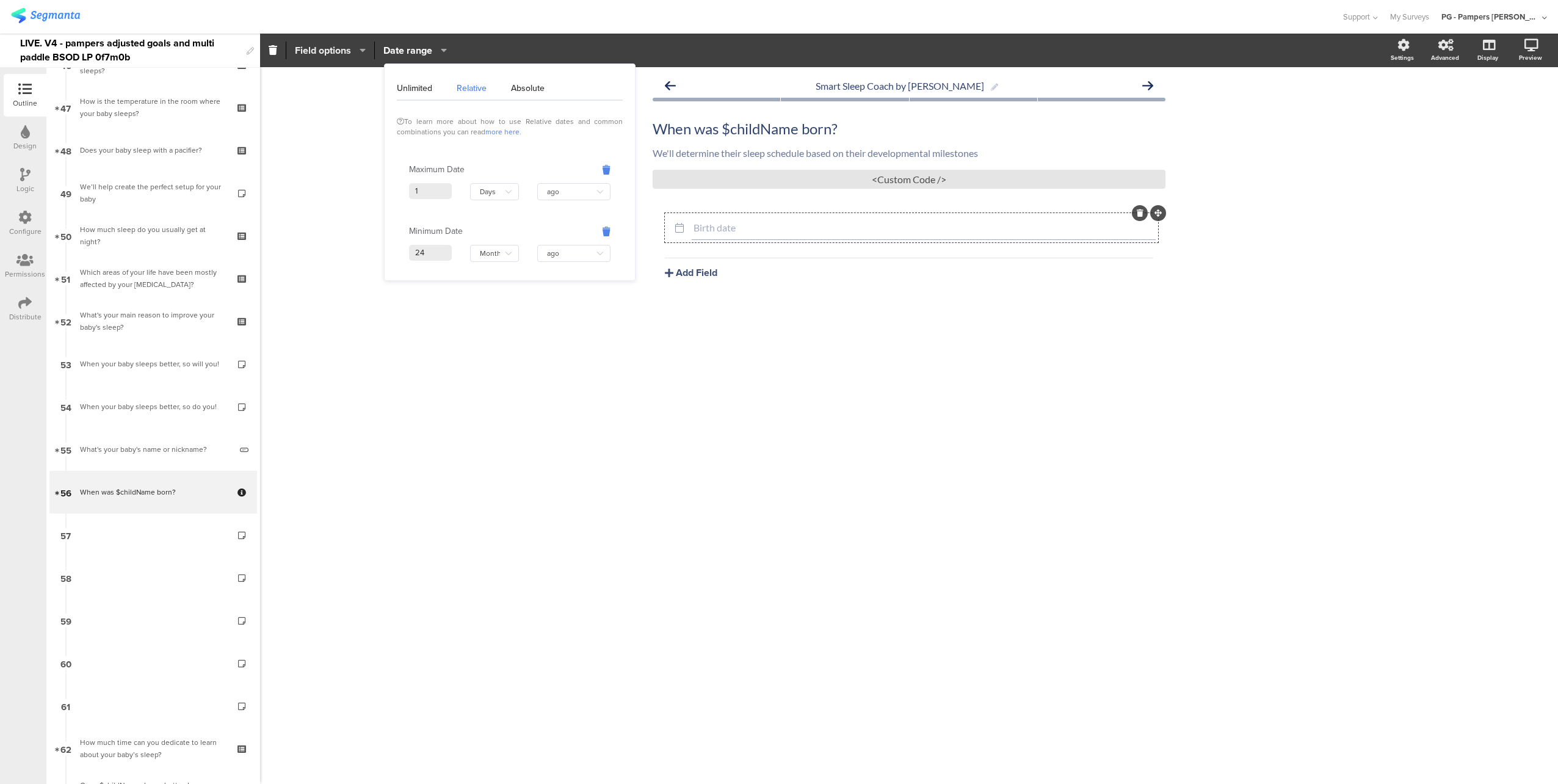
click at [345, 51] on span "Field options" at bounding box center [323, 50] width 56 height 14
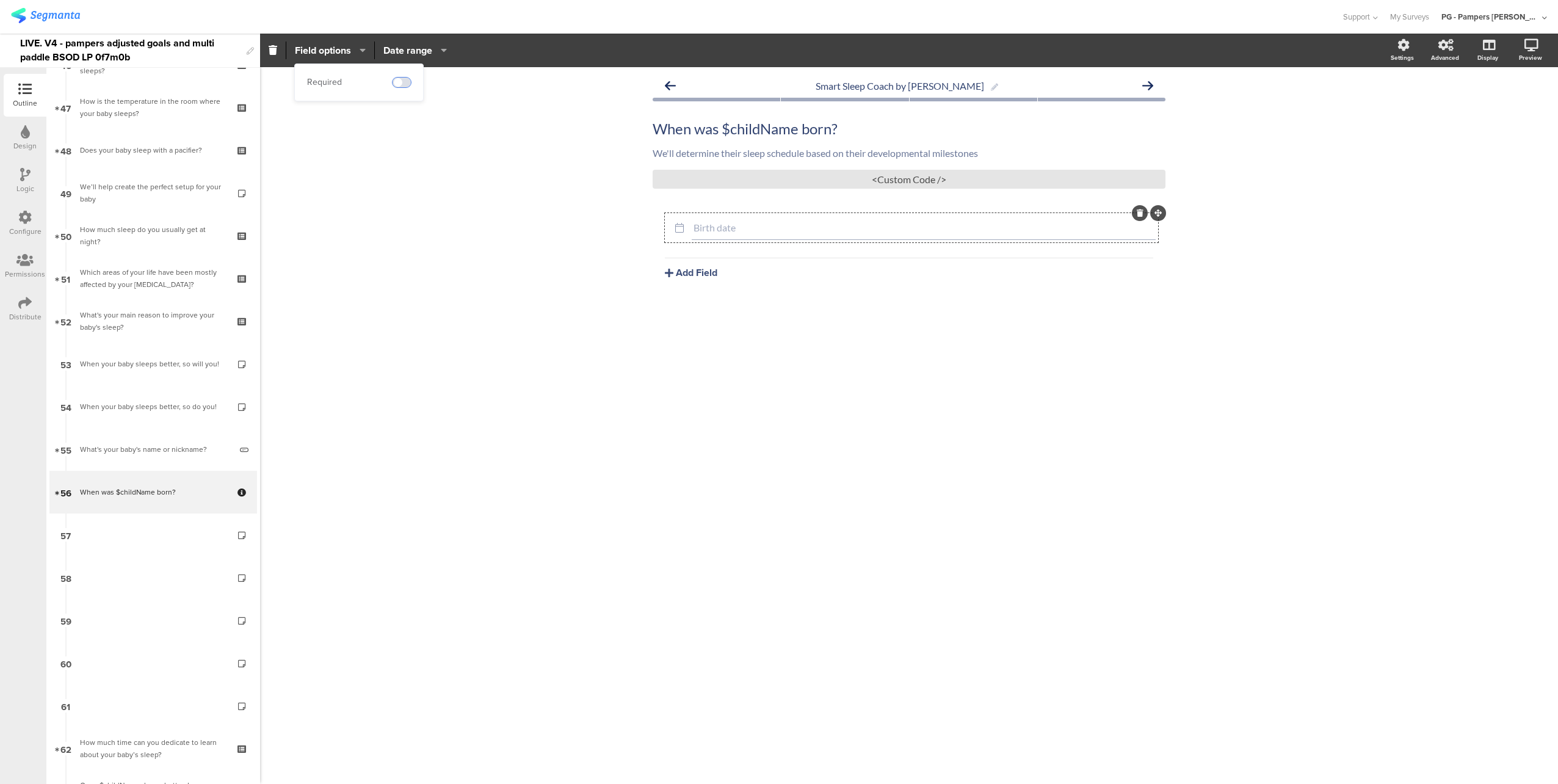
click at [403, 84] on span at bounding box center [402, 82] width 18 height 10
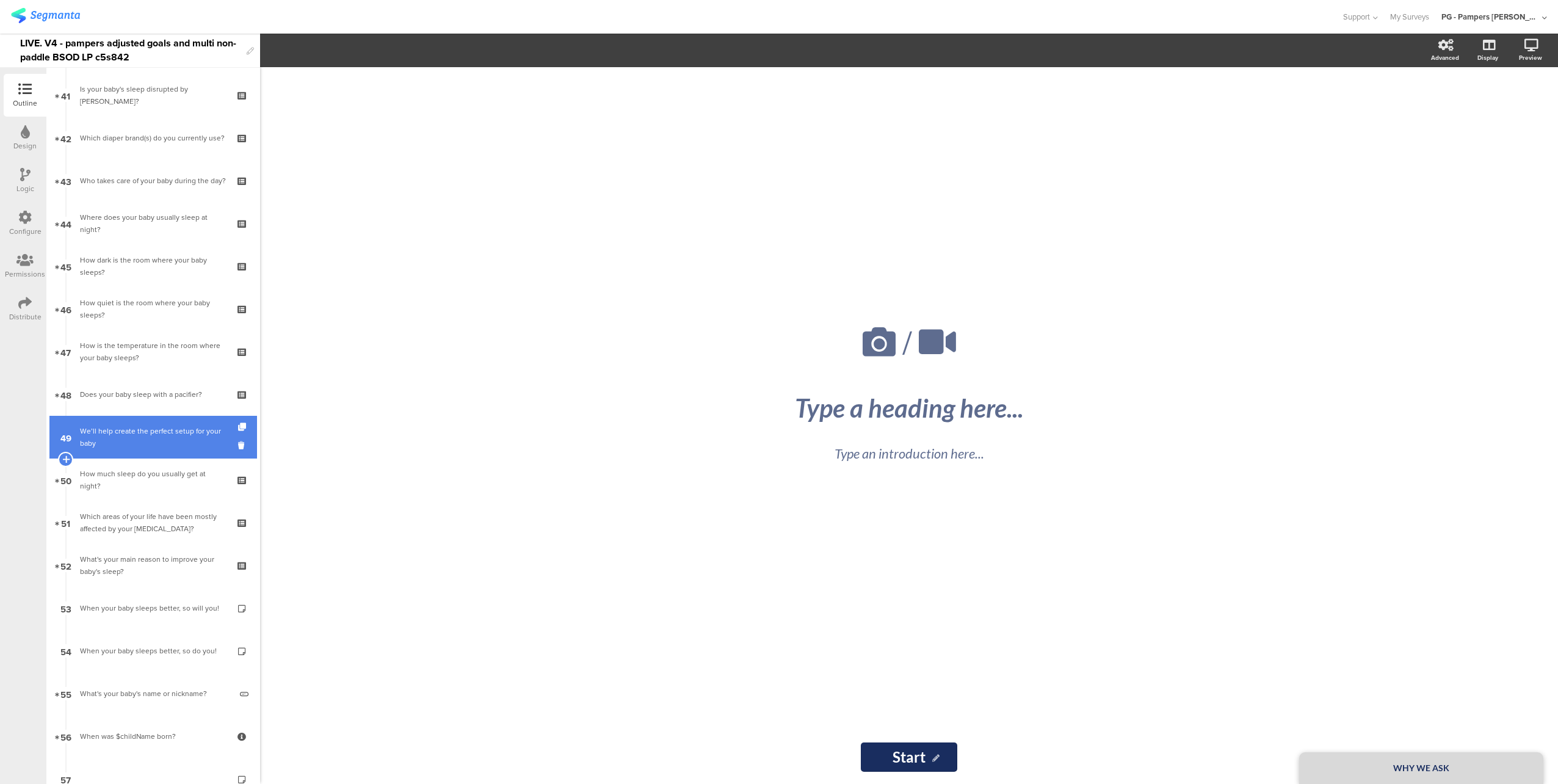
scroll to position [2014, 0]
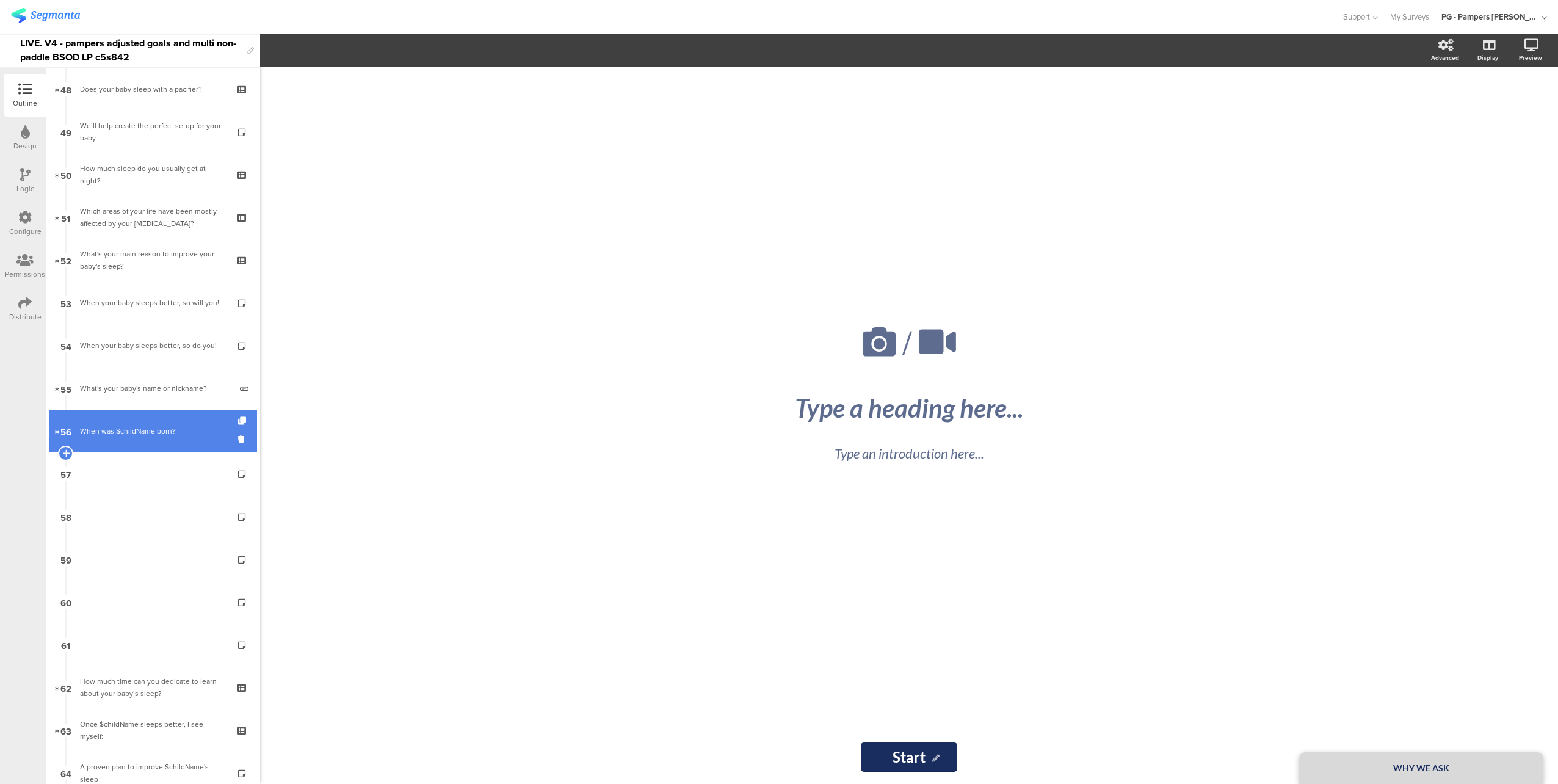
click at [116, 427] on div "When was $childName born?" at bounding box center [153, 431] width 146 height 13
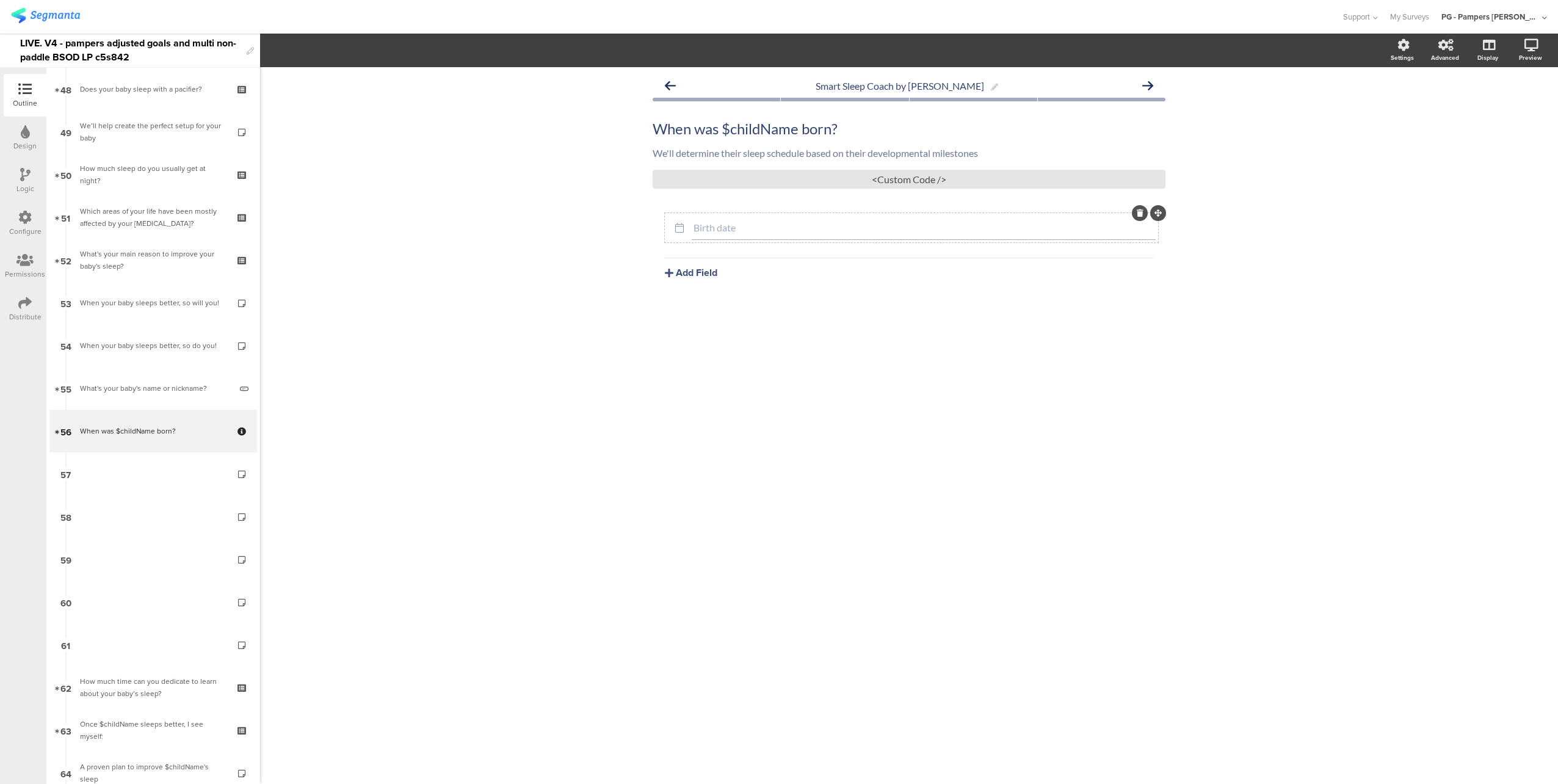
click at [748, 218] on div "Birth date" at bounding box center [924, 227] width 464 height 24
click at [424, 52] on span "Date range" at bounding box center [408, 50] width 49 height 14
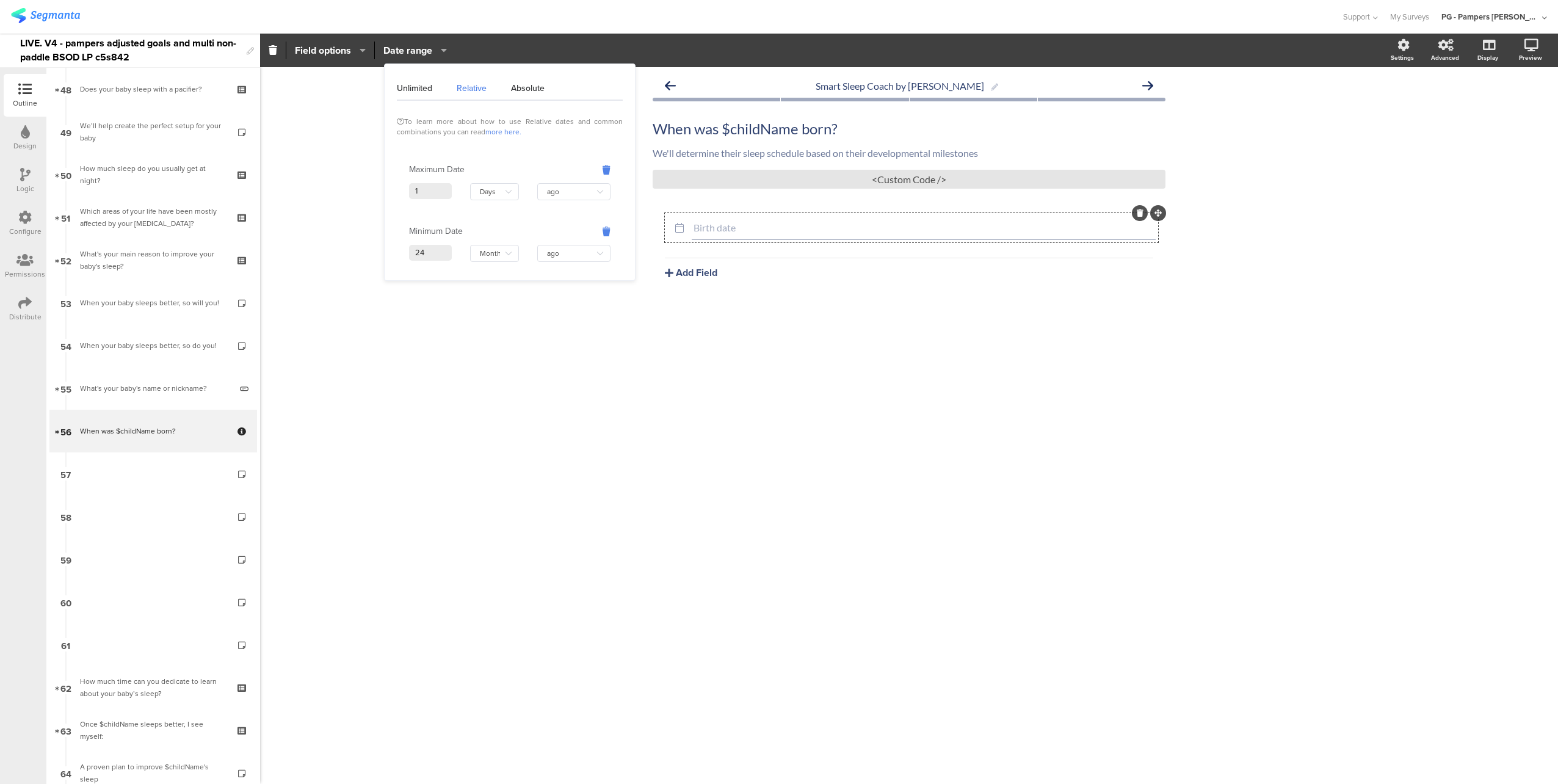
click at [355, 51] on icon "button" at bounding box center [360, 50] width 13 height 10
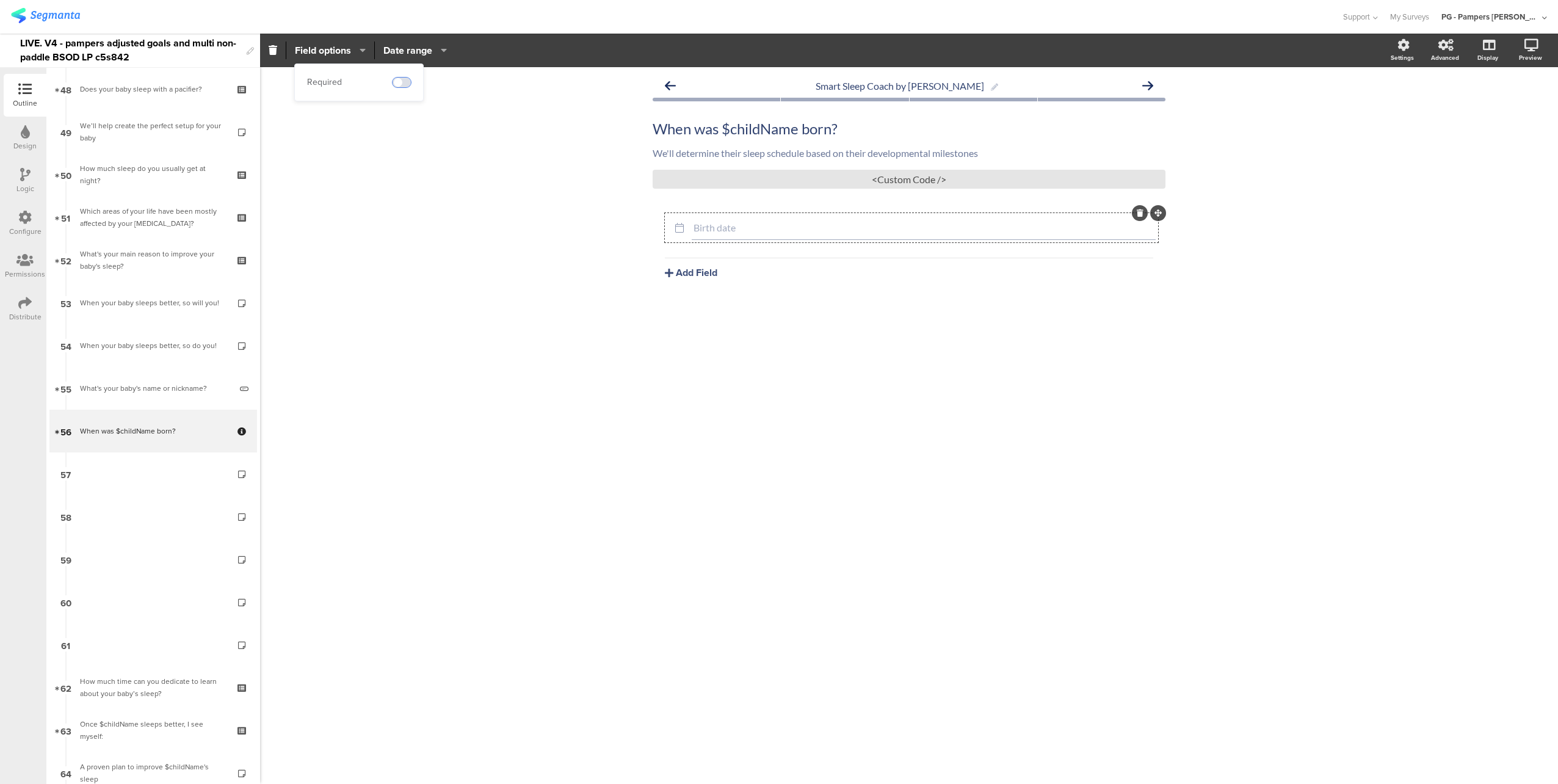
click at [405, 81] on span at bounding box center [402, 82] width 18 height 10
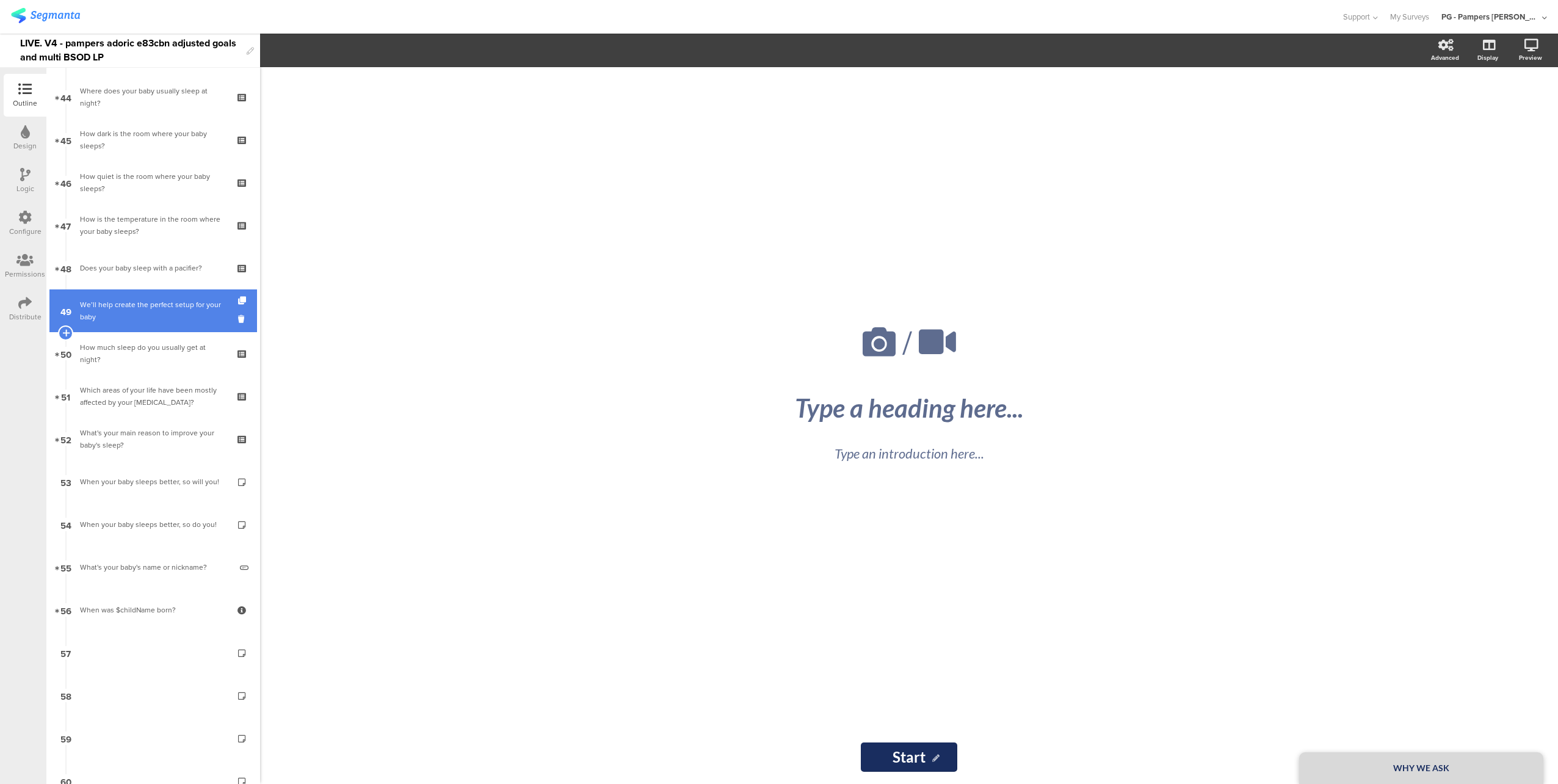
scroll to position [2075, 0]
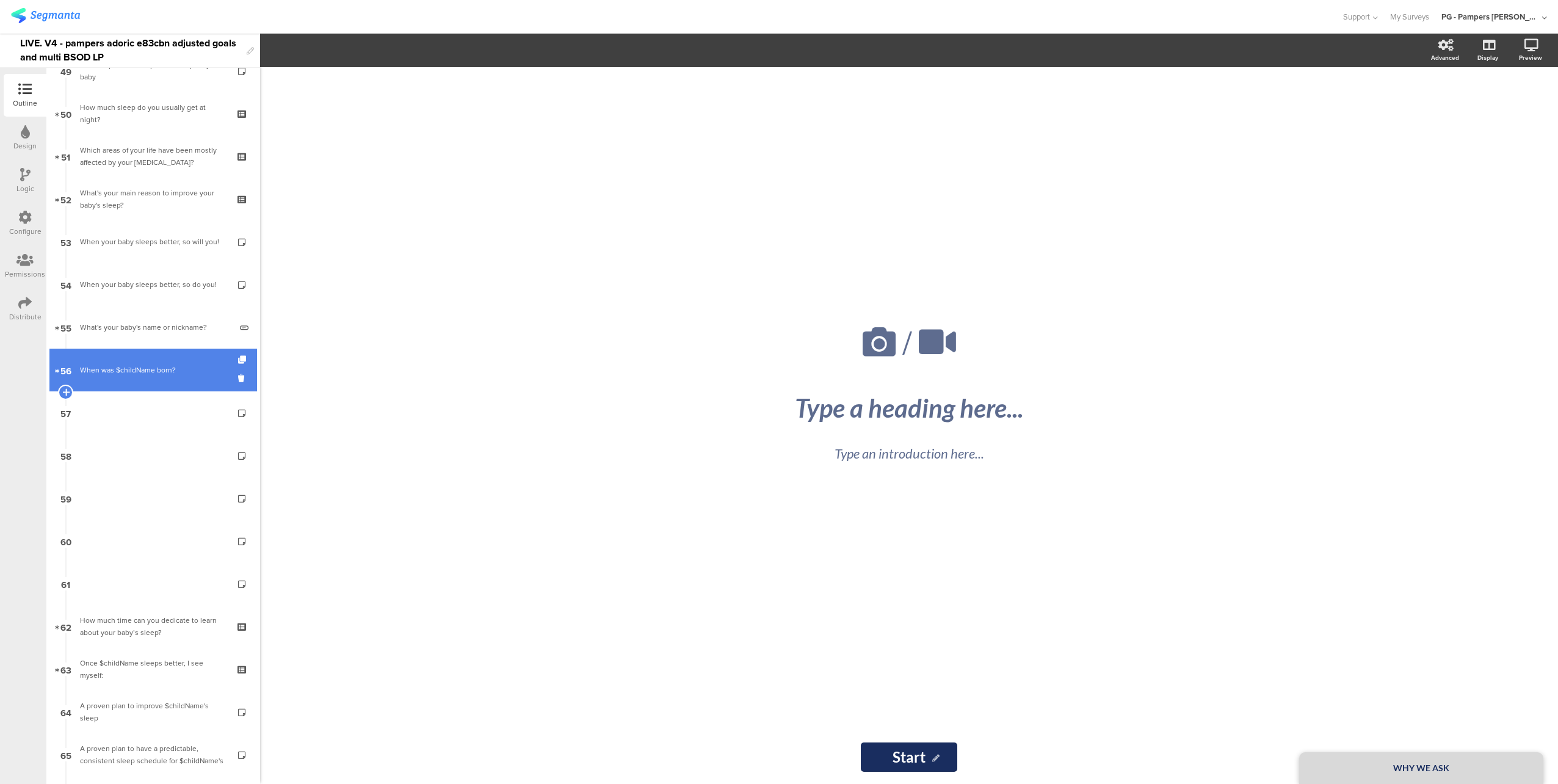
drag, startPoint x: 124, startPoint y: 376, endPoint x: 206, endPoint y: 376, distance: 82.0
click at [124, 376] on link "56 When was $childName born?" at bounding box center [153, 370] width 208 height 43
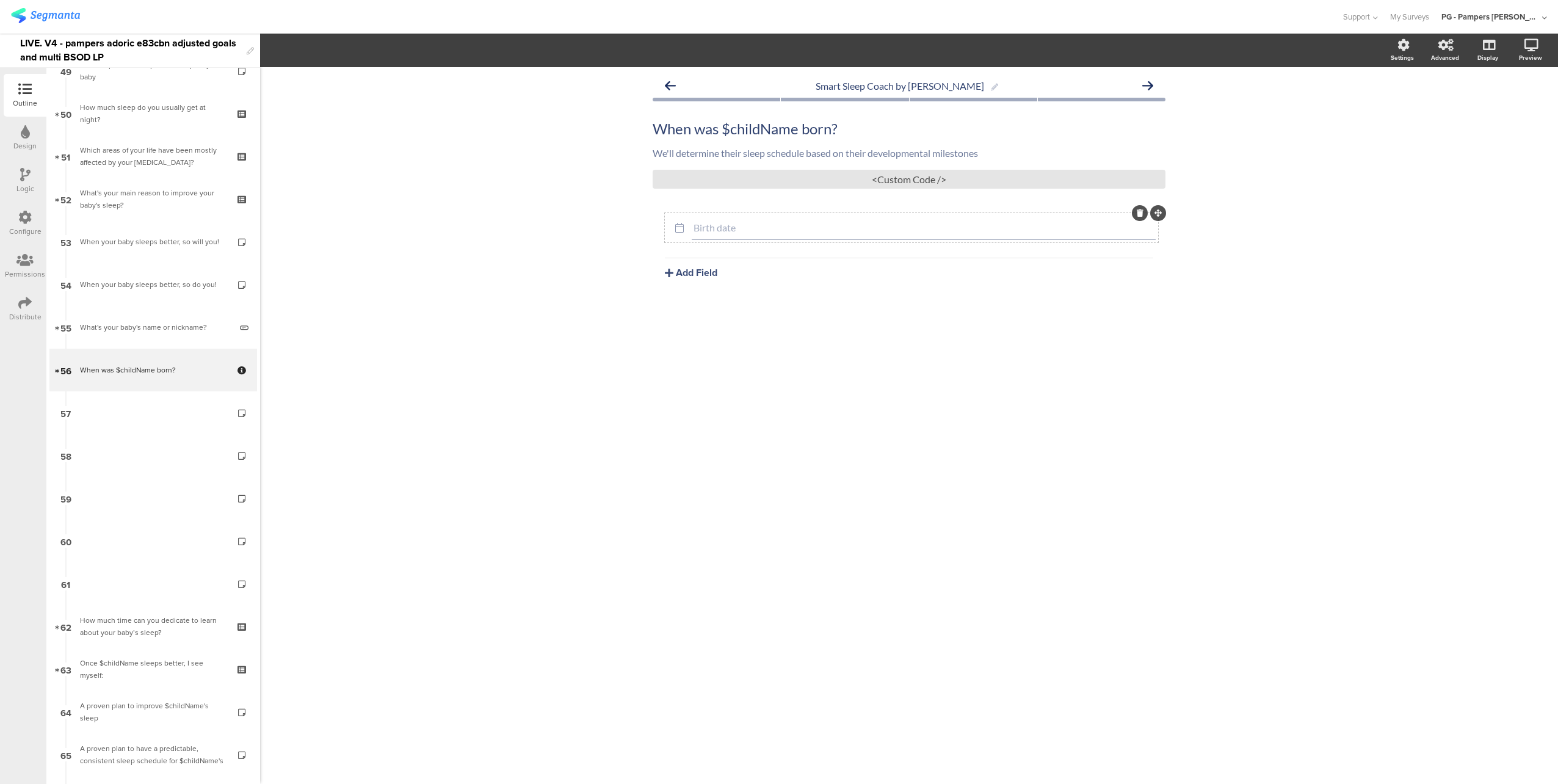
click at [750, 218] on div "Birth date" at bounding box center [924, 227] width 464 height 24
click at [338, 55] on span "Field options" at bounding box center [323, 50] width 56 height 14
click at [404, 80] on span at bounding box center [402, 82] width 18 height 10
